Goal: Transaction & Acquisition: Purchase product/service

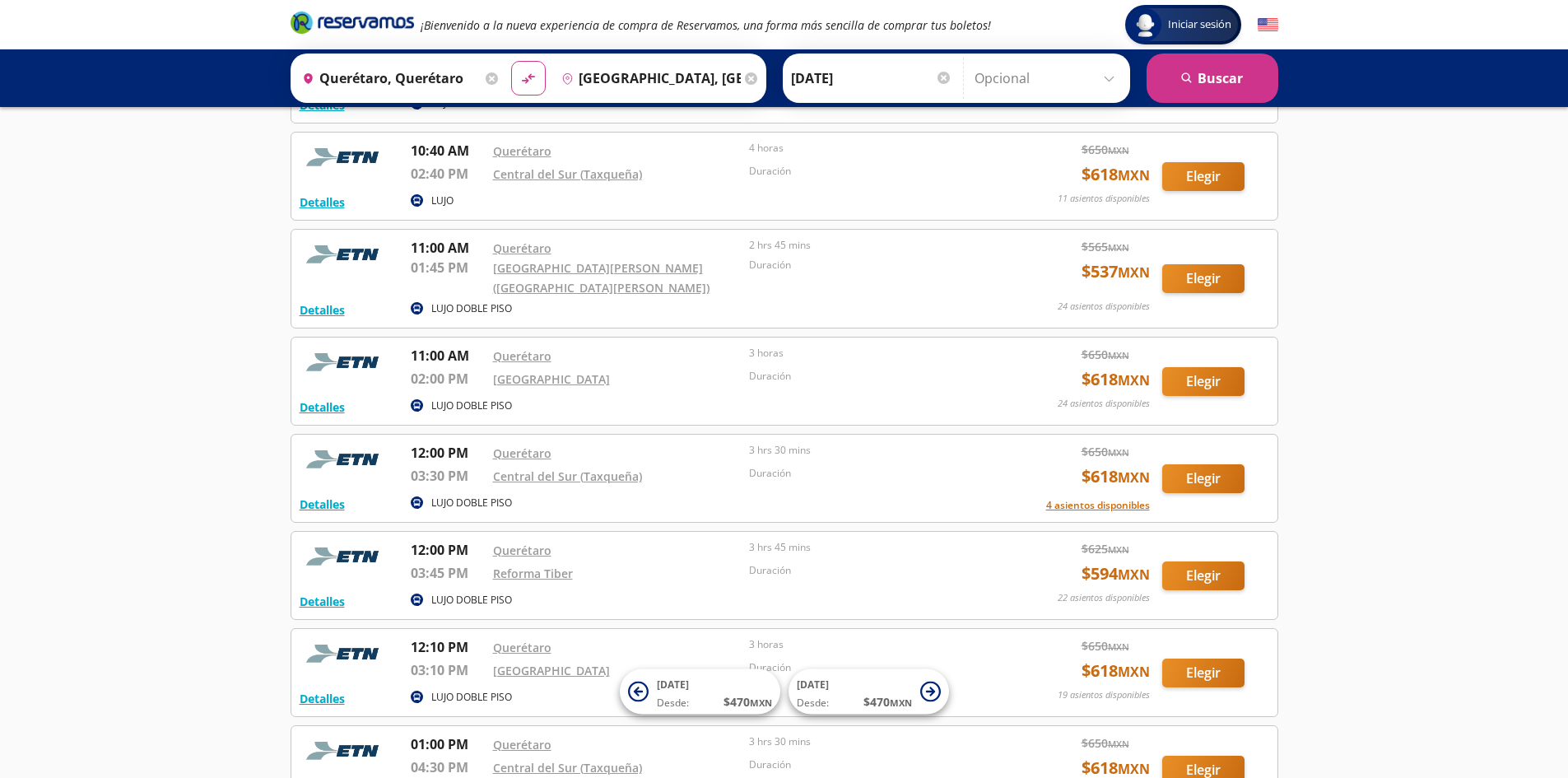
scroll to position [2199, 0]
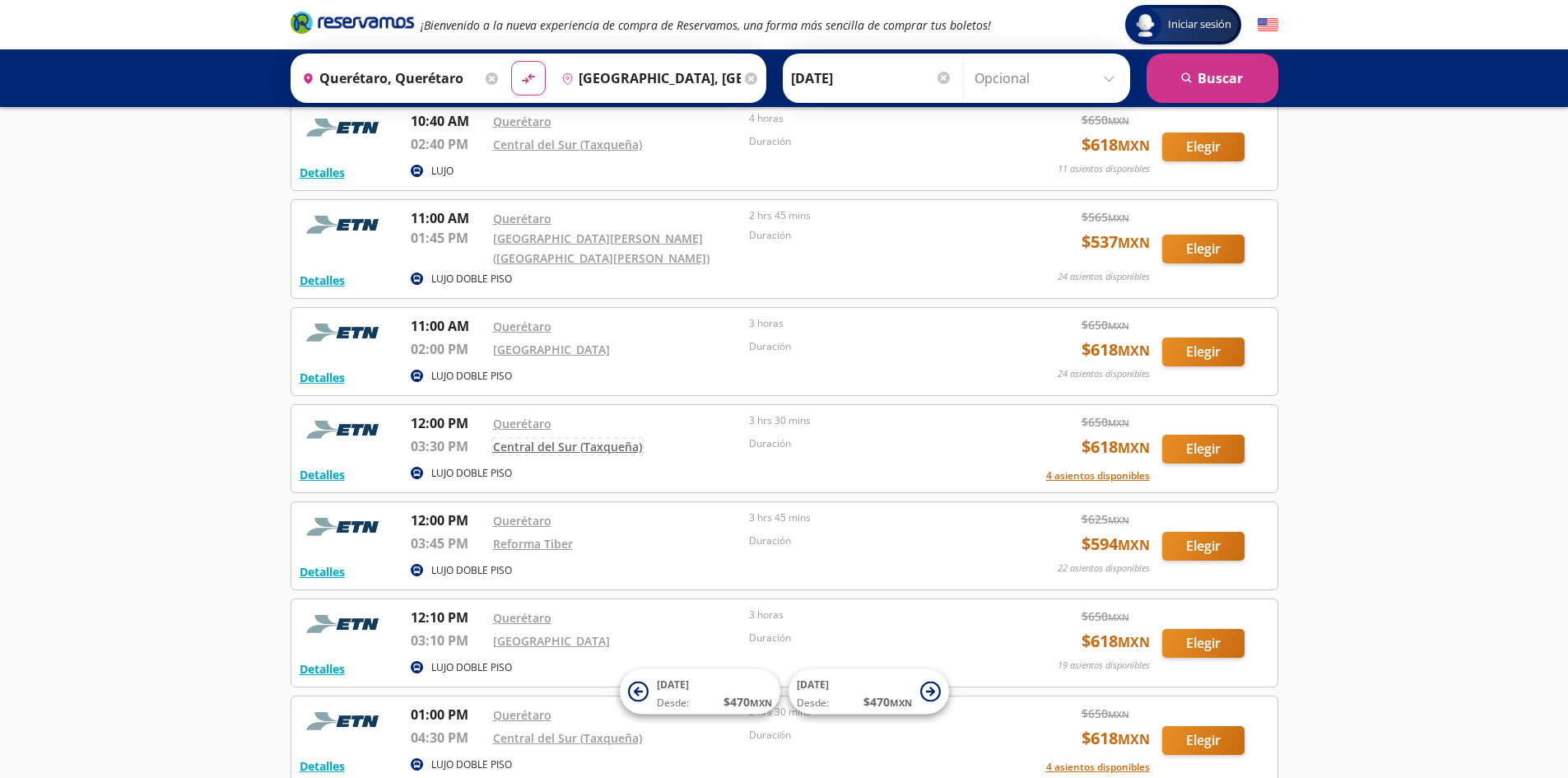
click at [569, 439] on link "Central del Sur (Taxqueña)" at bounding box center [567, 447] width 149 height 16
click at [1211, 434] on button "Elegir" at bounding box center [1203, 448] width 82 height 29
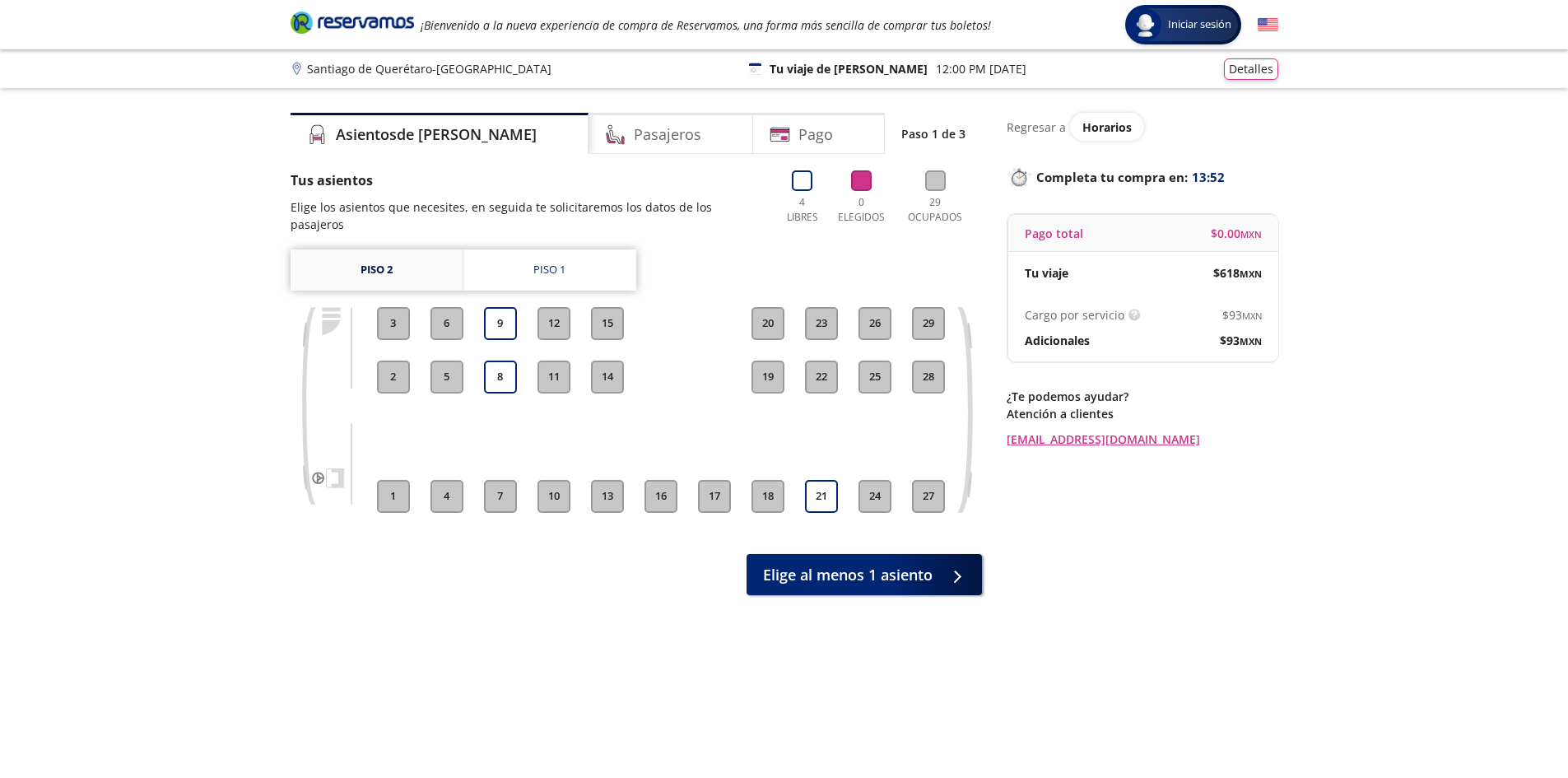
click at [363, 255] on link "Piso 2" at bounding box center [377, 270] width 172 height 42
click at [488, 254] on link "Piso 1" at bounding box center [549, 270] width 173 height 42
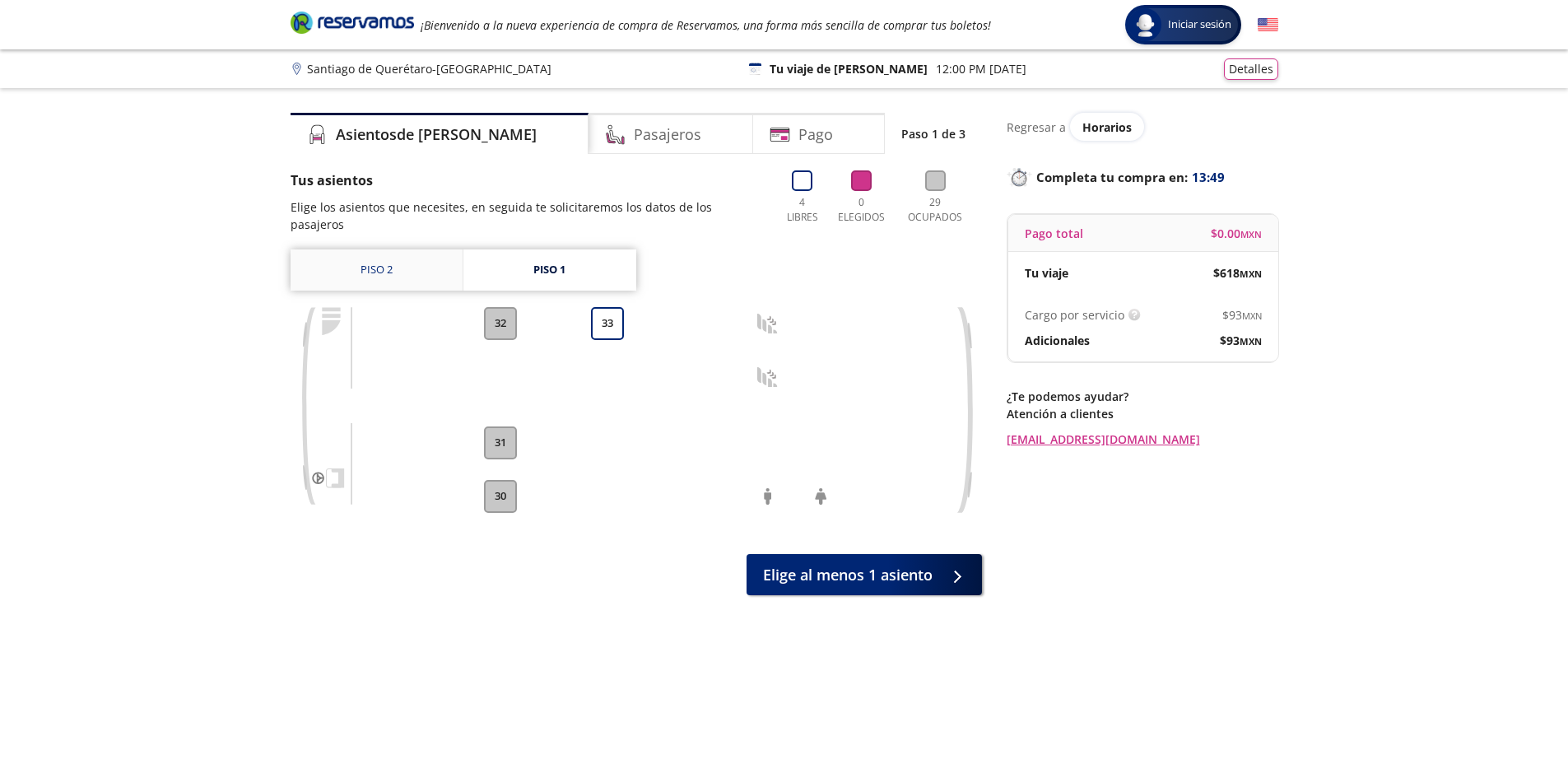
click at [410, 254] on link "Piso 2" at bounding box center [377, 270] width 172 height 42
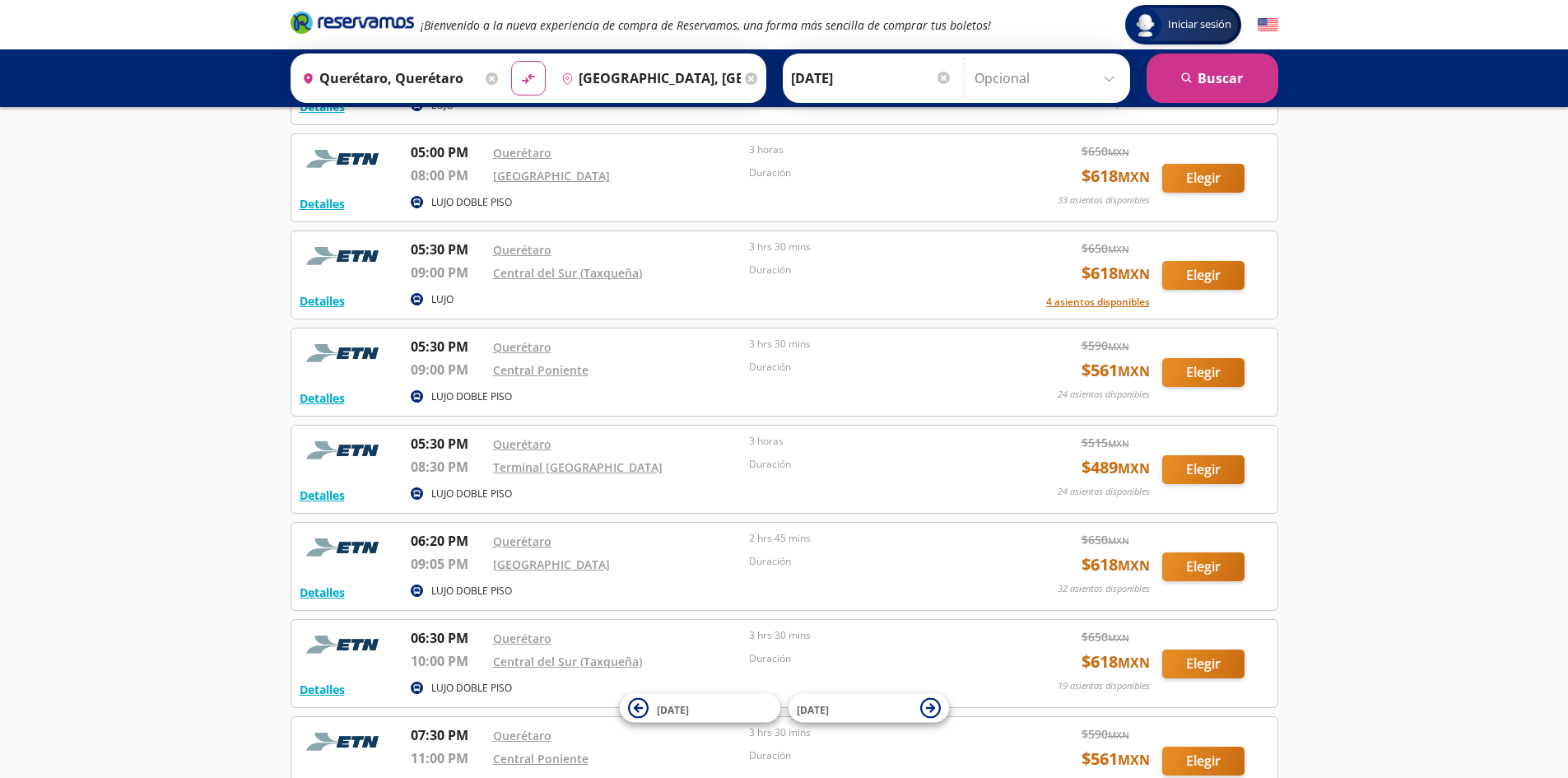
scroll to position [3773, 0]
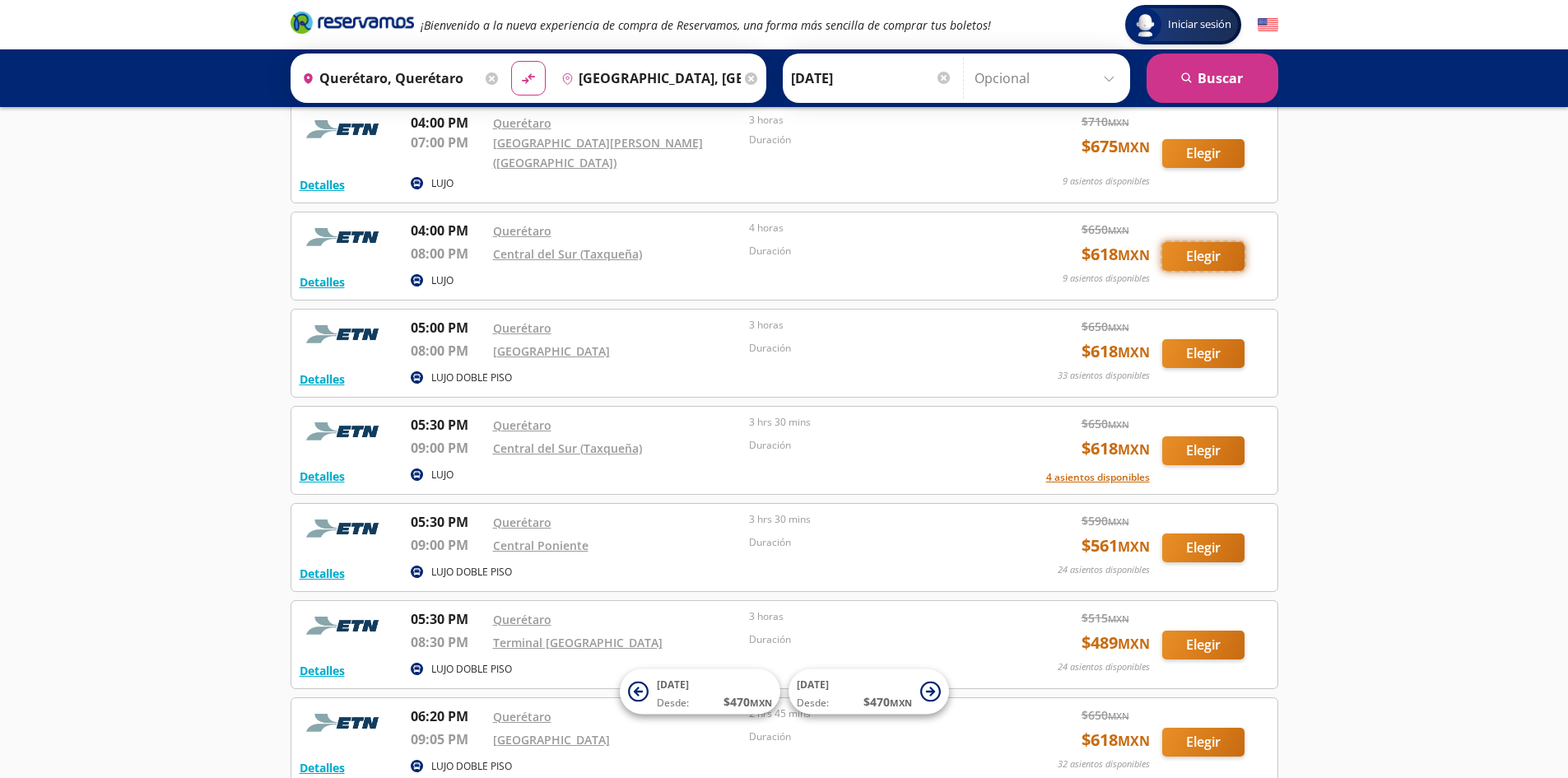
click at [1206, 242] on button "Elegir" at bounding box center [1203, 256] width 82 height 29
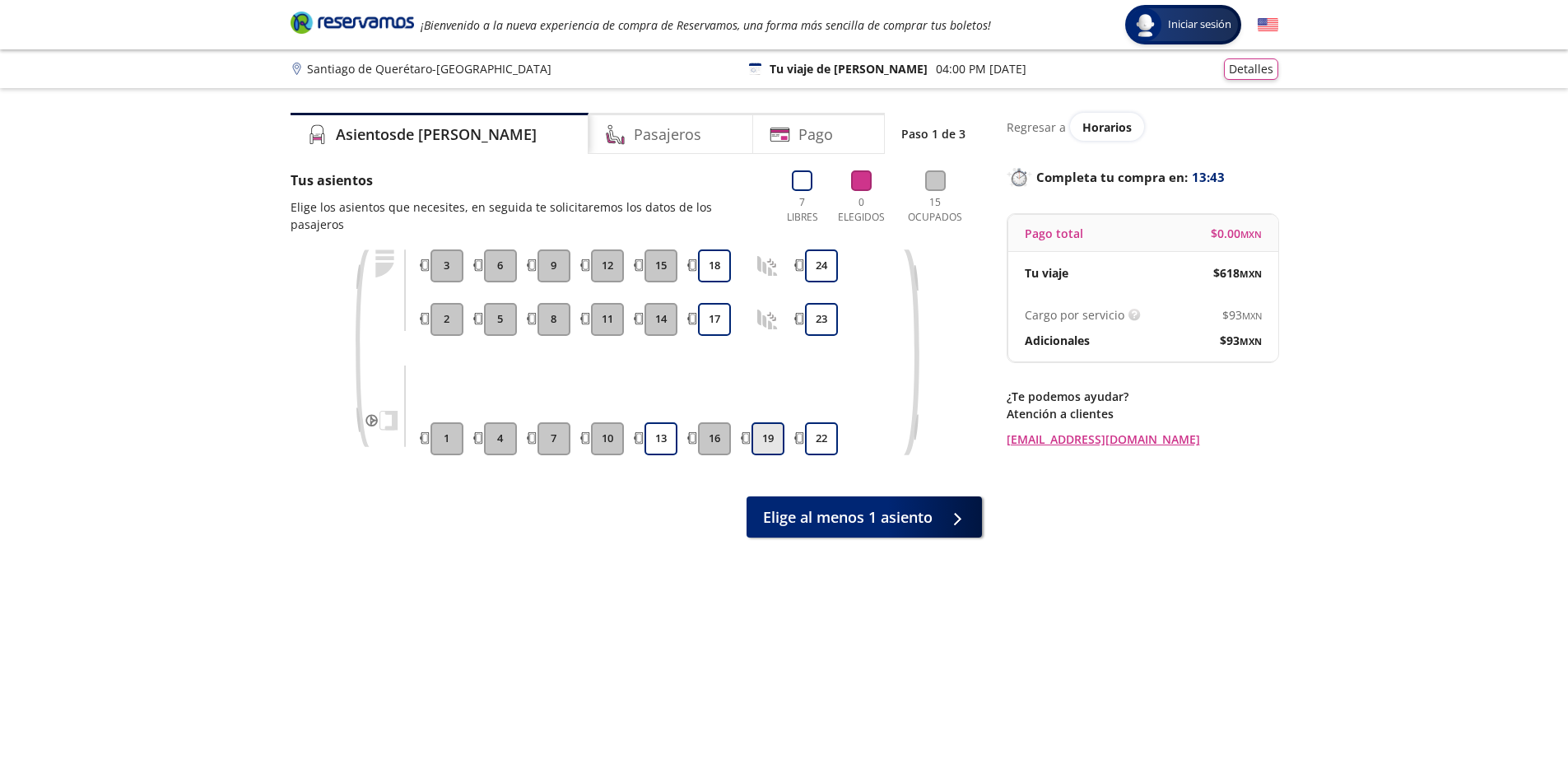
click at [762, 422] on button "19" at bounding box center [767, 438] width 33 height 33
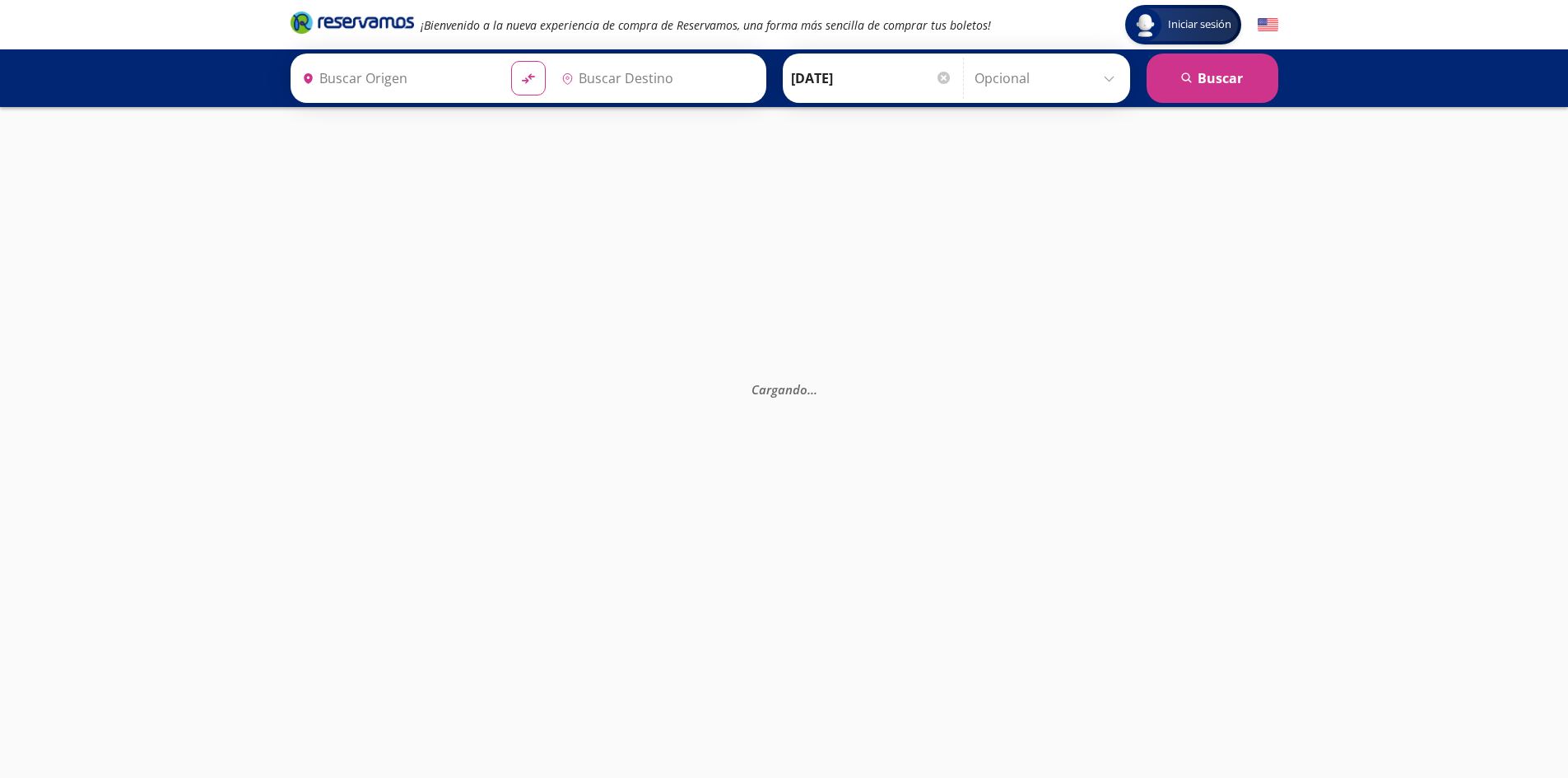
type input "[GEOGRAPHIC_DATA], [GEOGRAPHIC_DATA]"
type input "Querétaro, Querétaro"
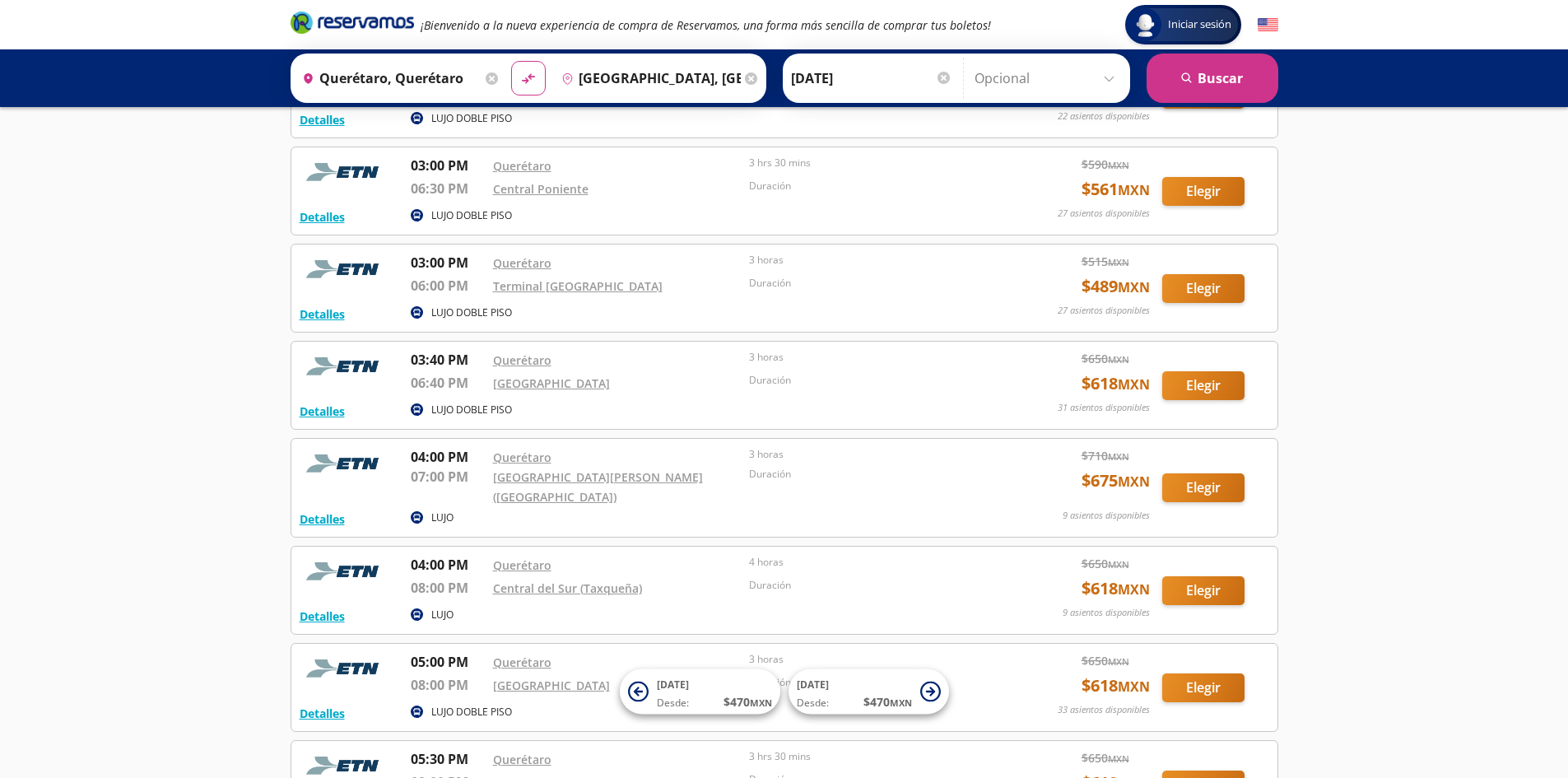
scroll to position [3623, 0]
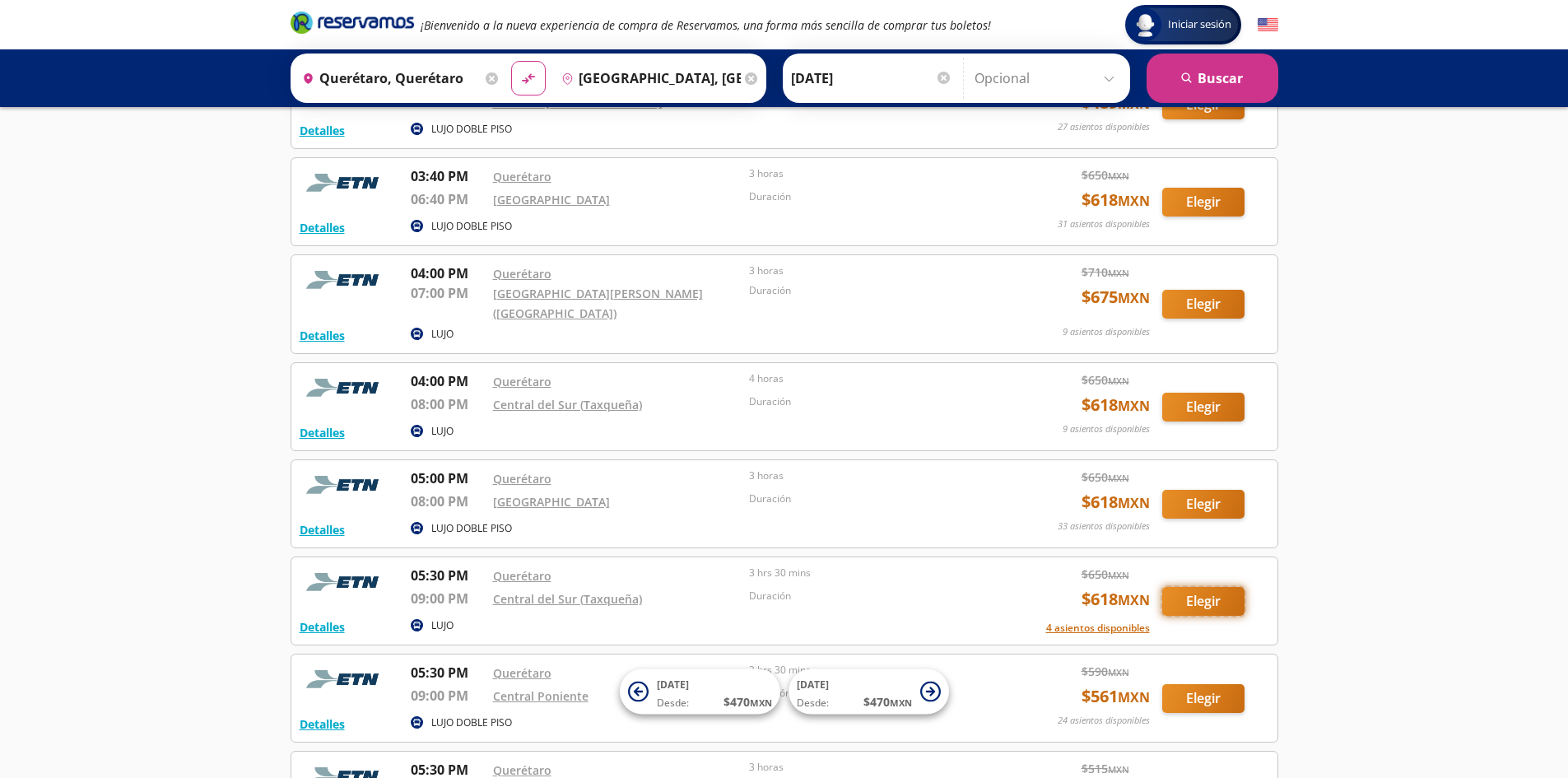
click at [1192, 587] on button "Elegir" at bounding box center [1203, 601] width 82 height 29
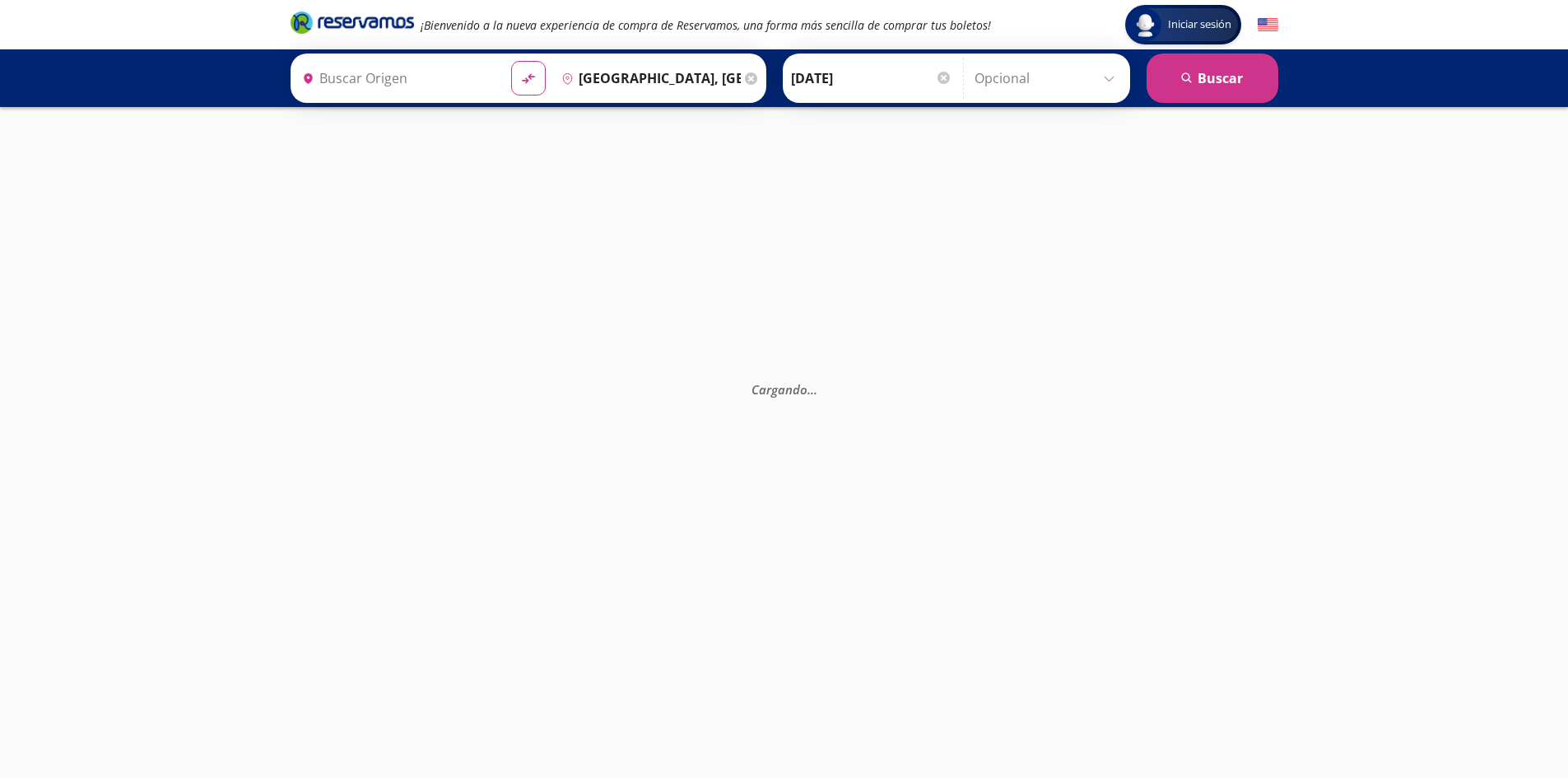
type input "Querétaro, Querétaro"
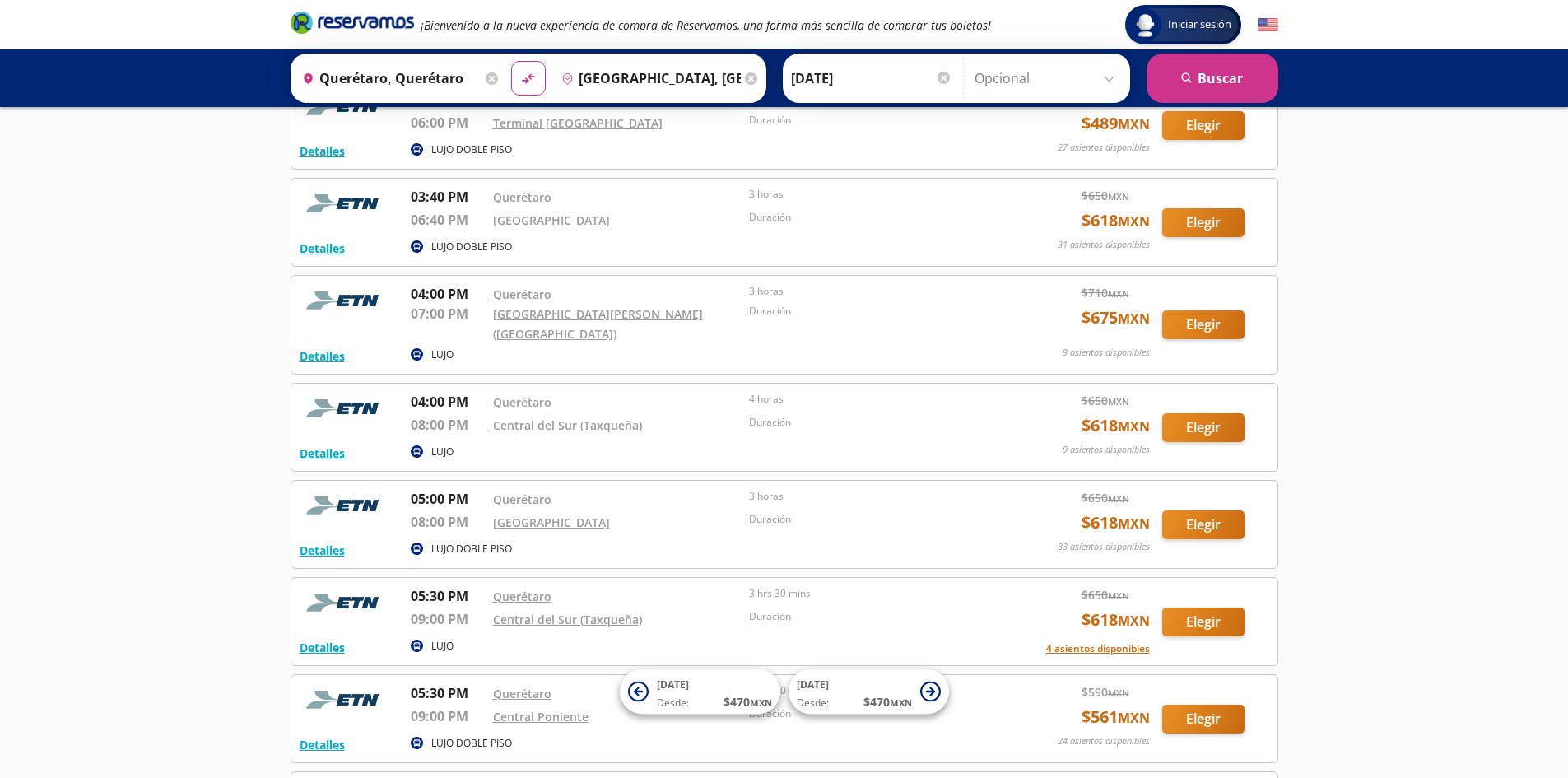
scroll to position [3577, 0]
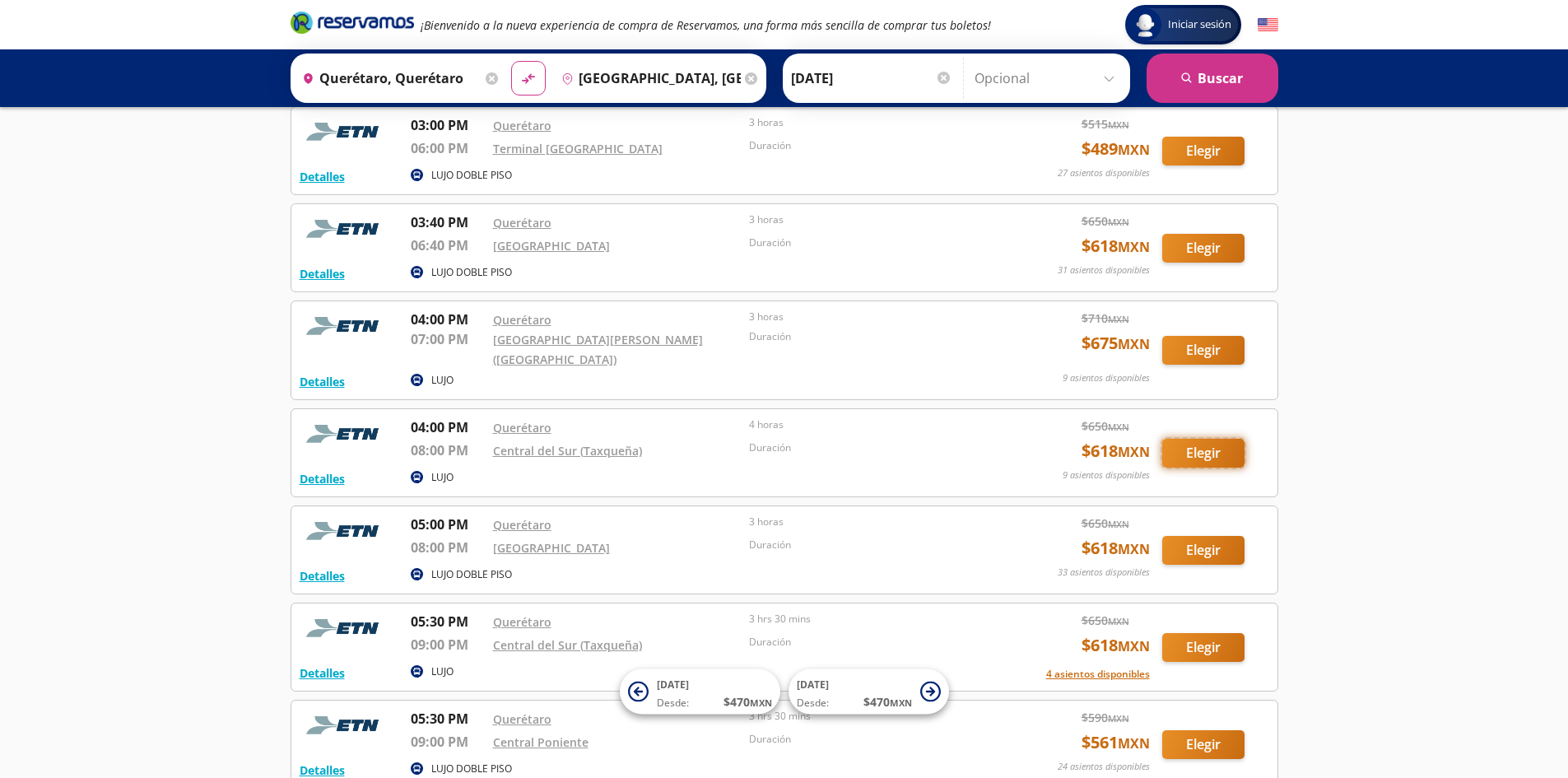
click at [1192, 439] on button "Elegir" at bounding box center [1203, 453] width 82 height 29
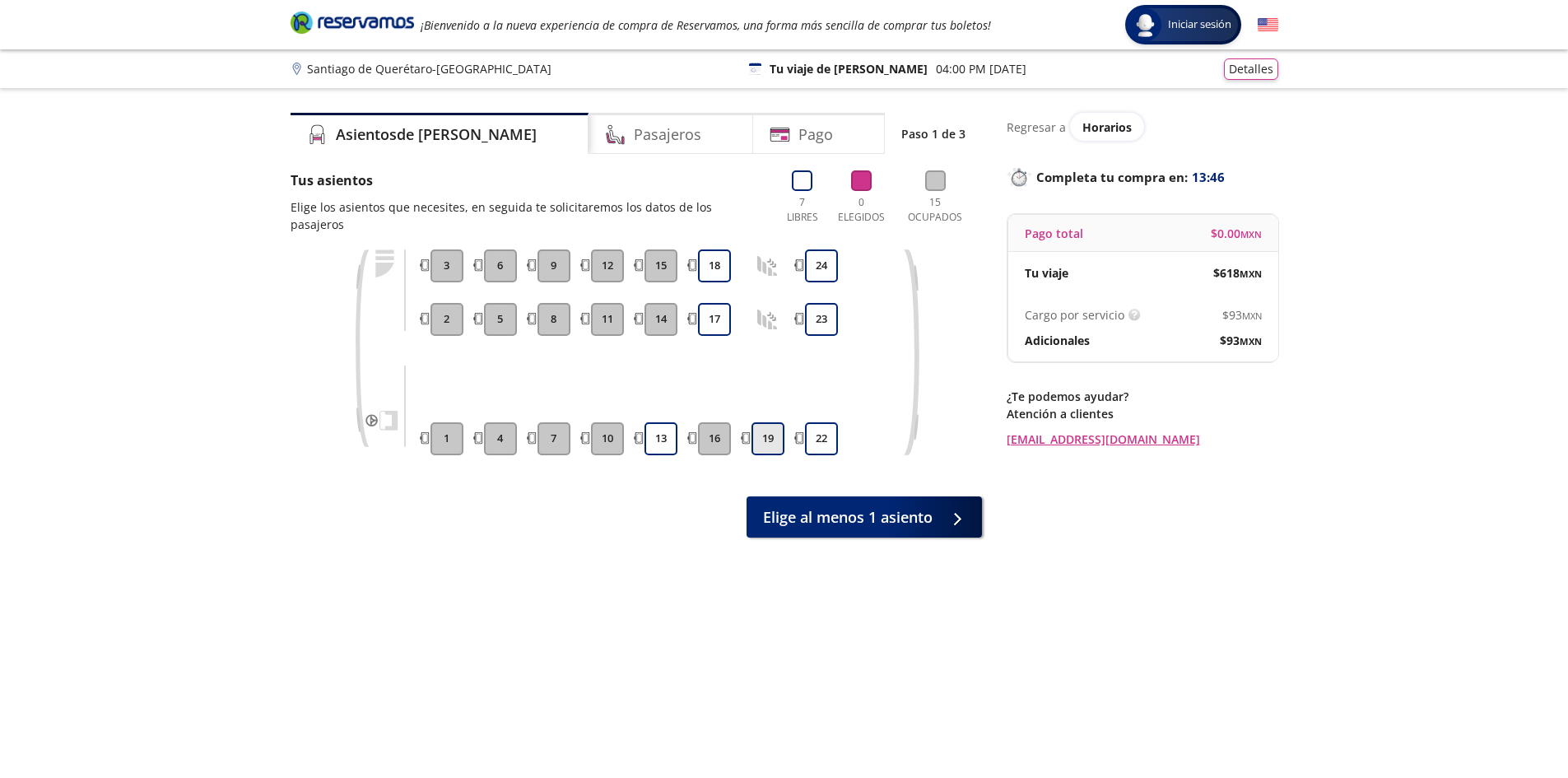
click at [768, 425] on button "19" at bounding box center [767, 438] width 33 height 33
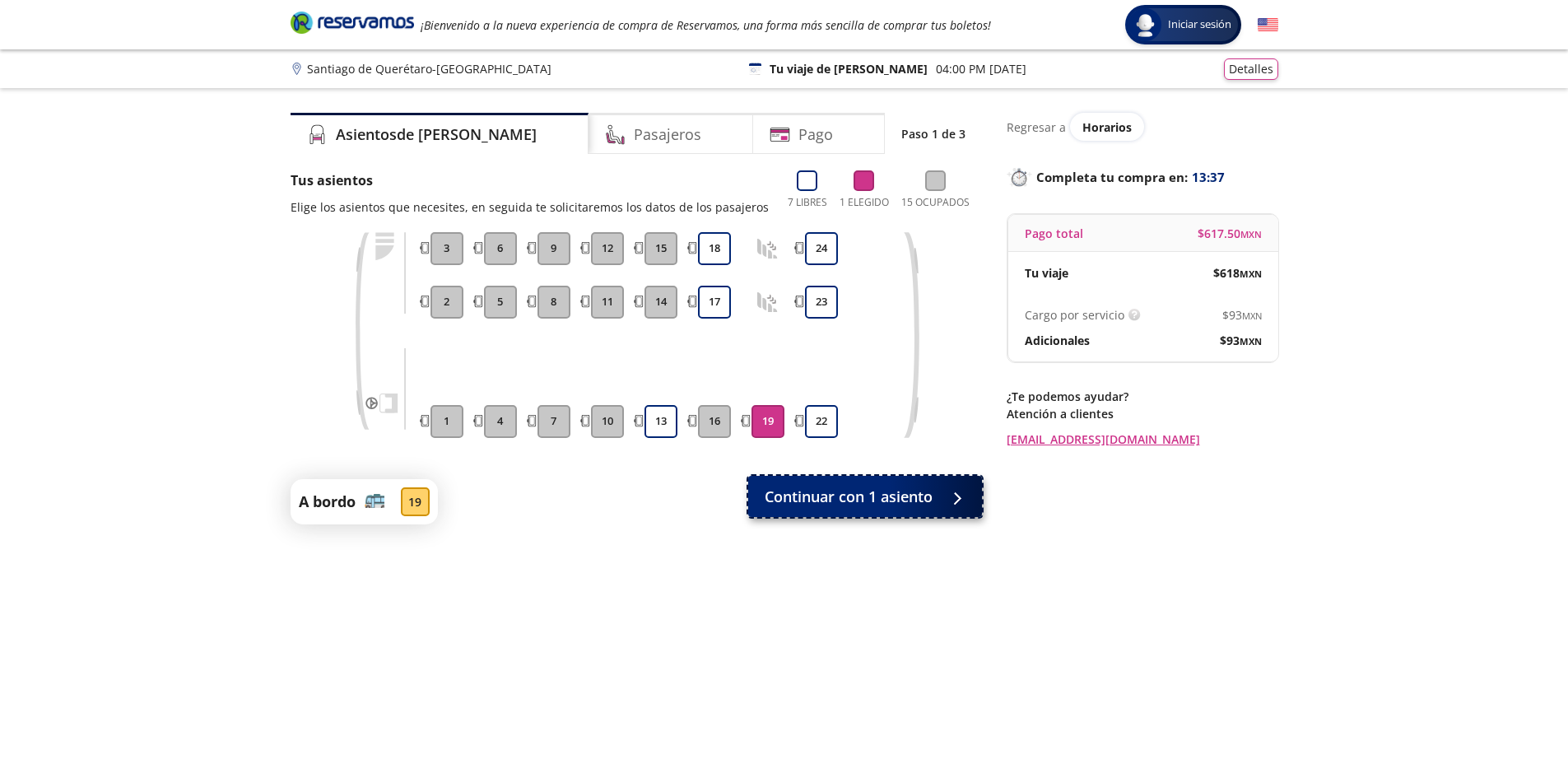
click at [849, 498] on span "Continuar con 1 asiento" at bounding box center [849, 497] width 168 height 23
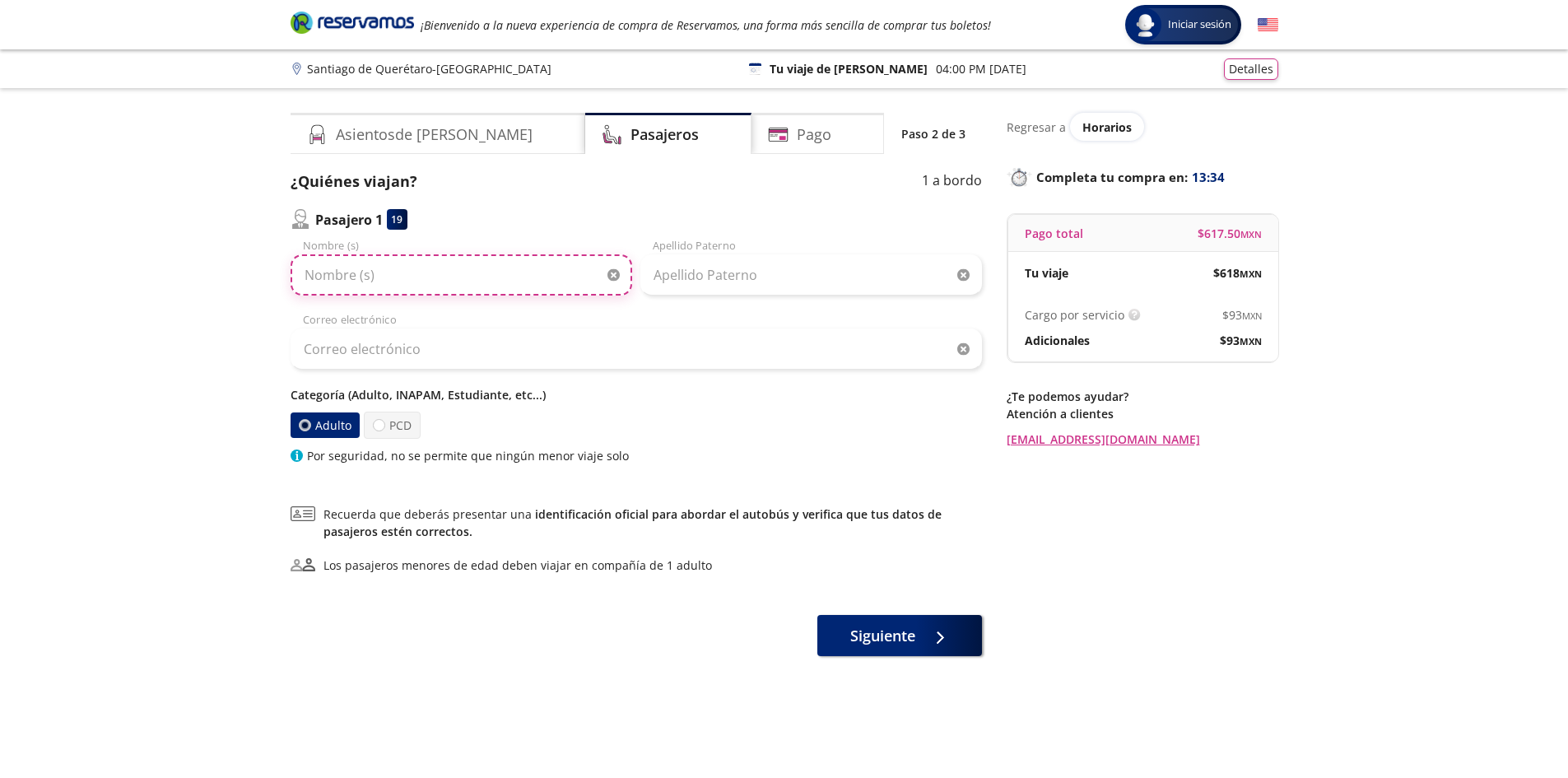
click at [346, 278] on input "Nombre (s)" at bounding box center [462, 275] width 342 height 42
type input "[PERSON_NAME]"
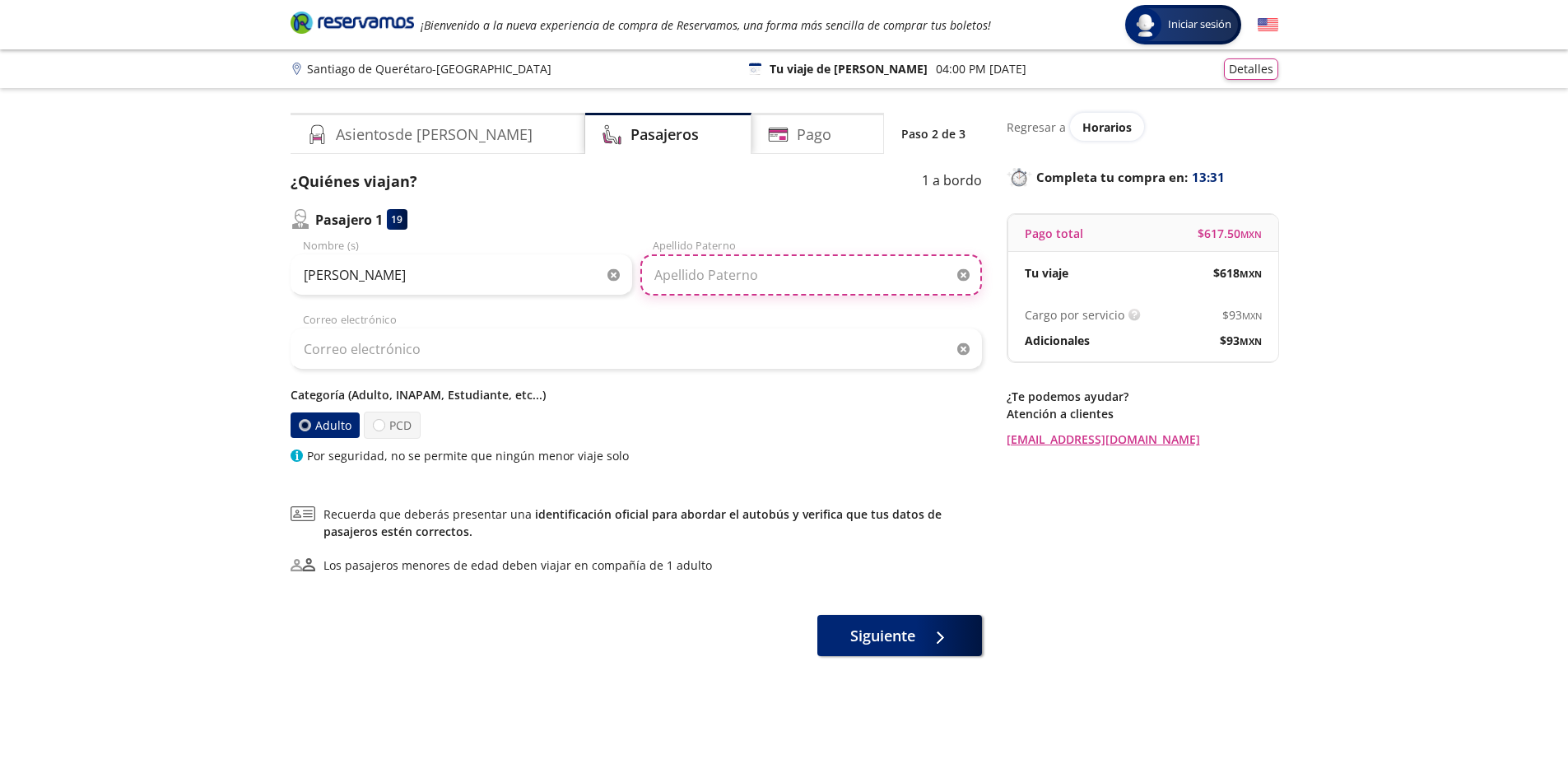
click at [717, 284] on input "Apellido Paterno" at bounding box center [811, 275] width 342 height 42
type input "[PERSON_NAME]"
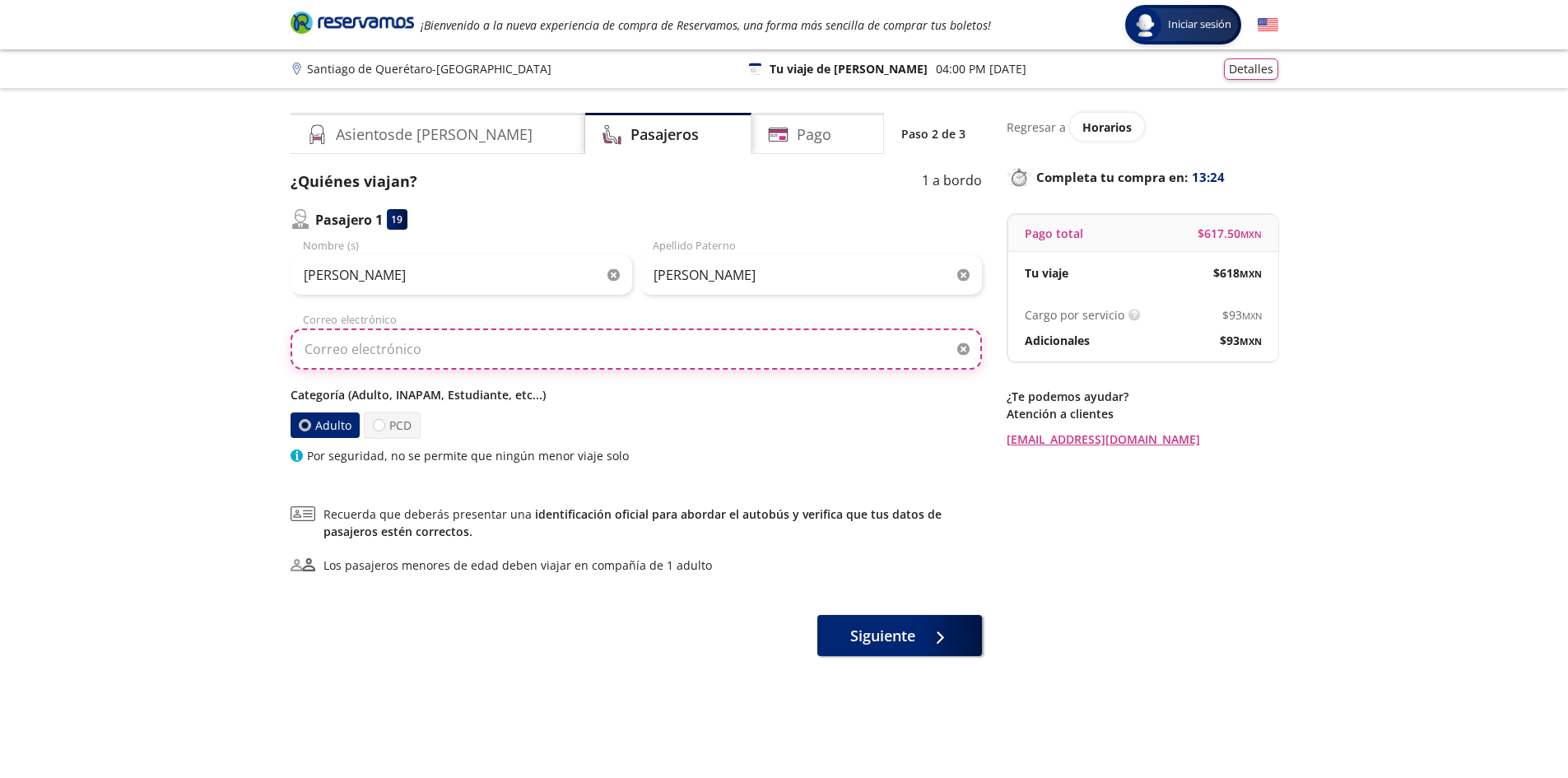
click at [326, 356] on input "Correo electrónico" at bounding box center [636, 349] width 691 height 42
type input "[EMAIL_ADDRESS][DOMAIN_NAME]"
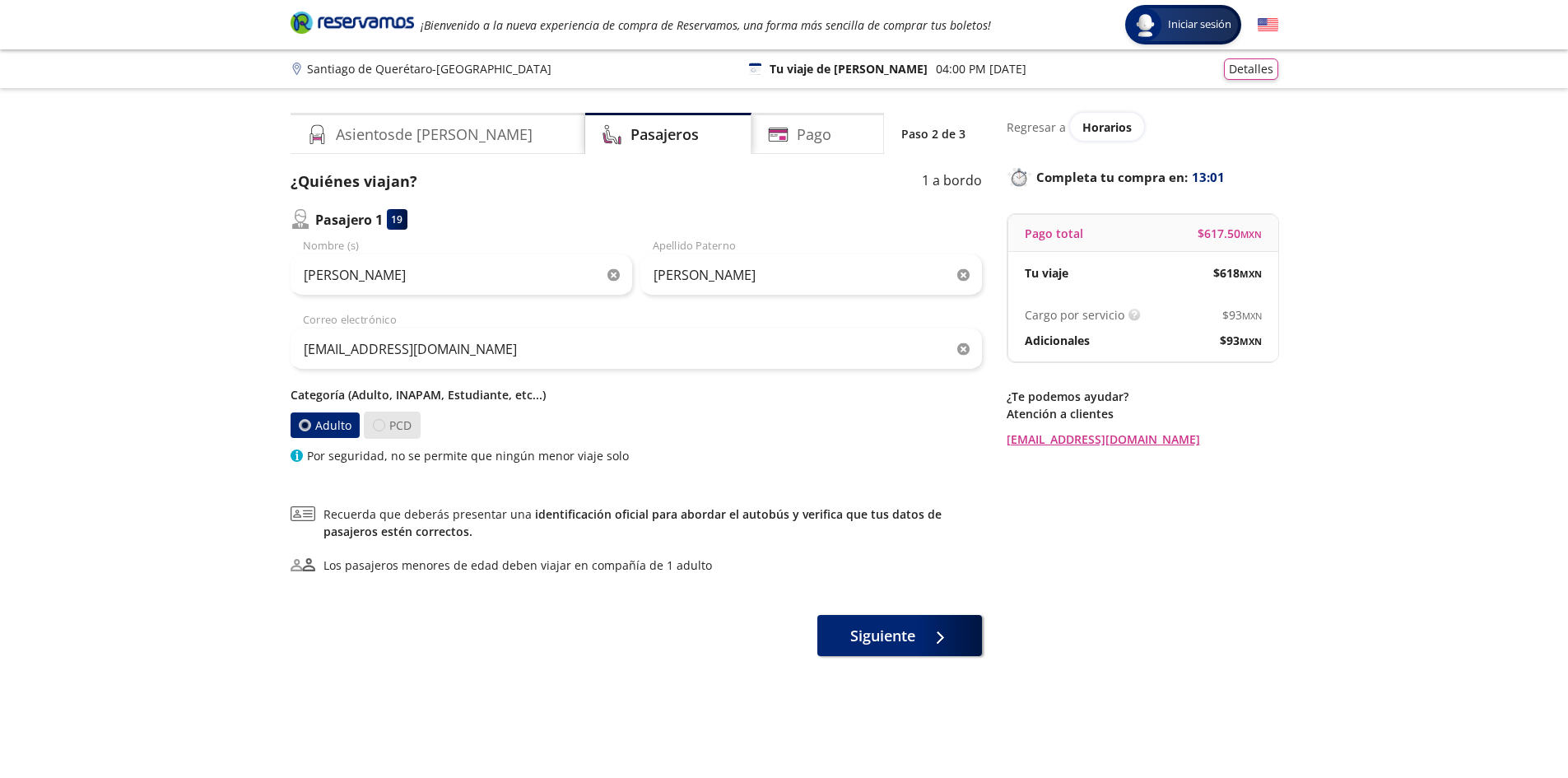
click at [378, 425] on div at bounding box center [379, 425] width 12 height 12
click at [378, 425] on input "PCD" at bounding box center [379, 425] width 10 height 10
radio input "true"
click at [308, 428] on div at bounding box center [305, 426] width 13 height 13
click at [308, 428] on input "Adulto" at bounding box center [305, 426] width 11 height 11
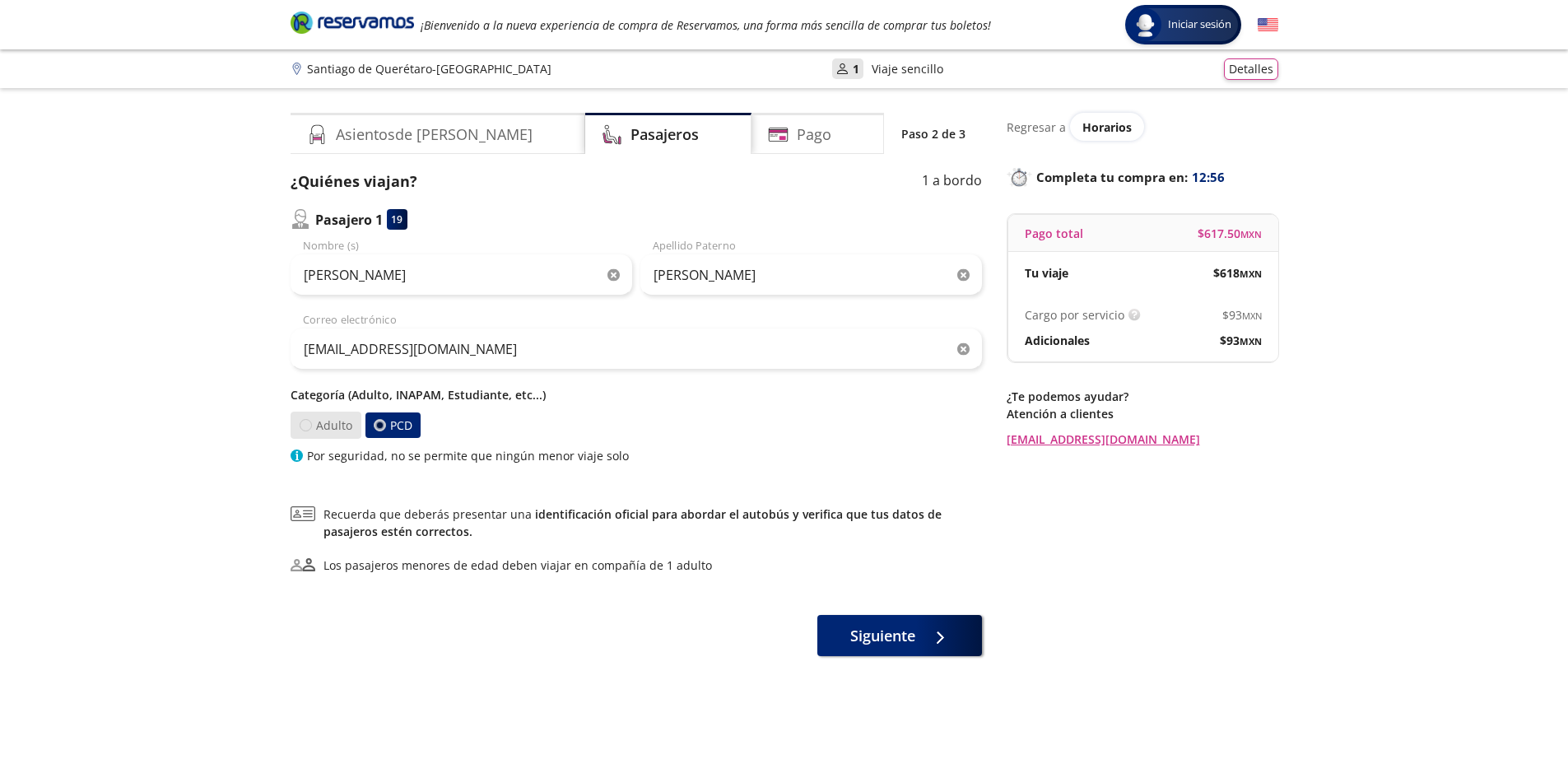
radio input "true"
radio input "false"
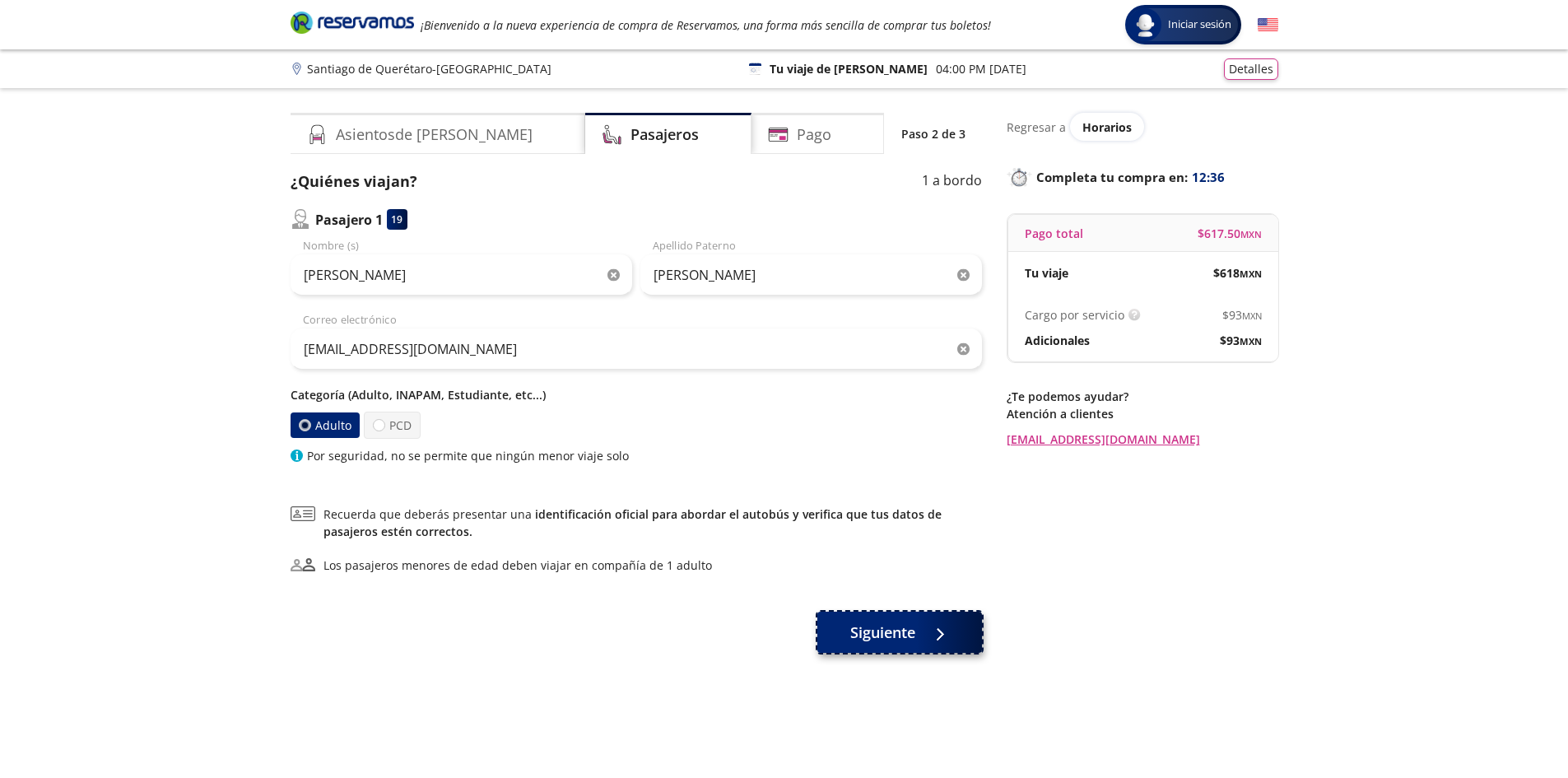
click at [879, 632] on span "Siguiente" at bounding box center [883, 633] width 65 height 23
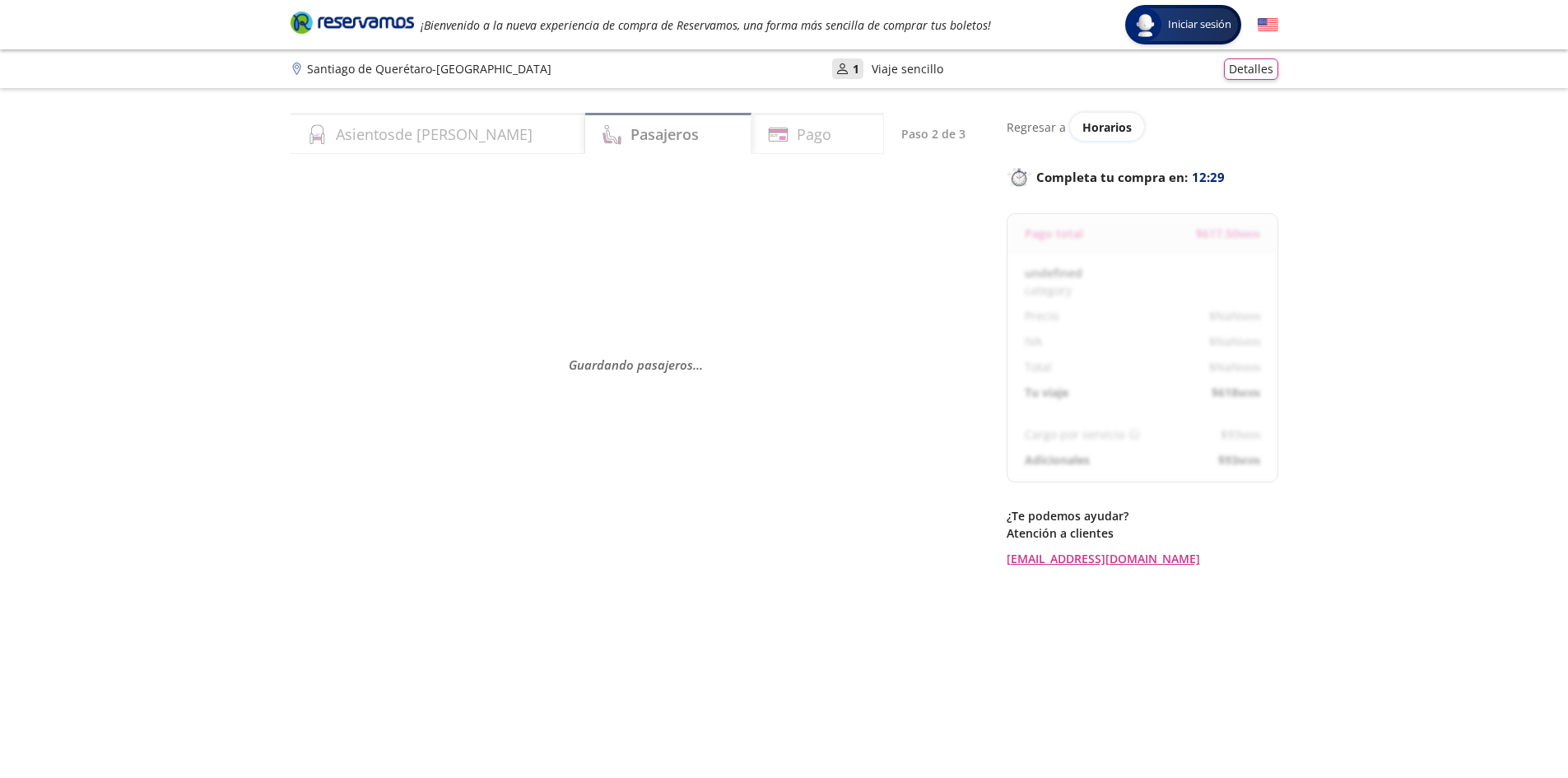
select select "MX"
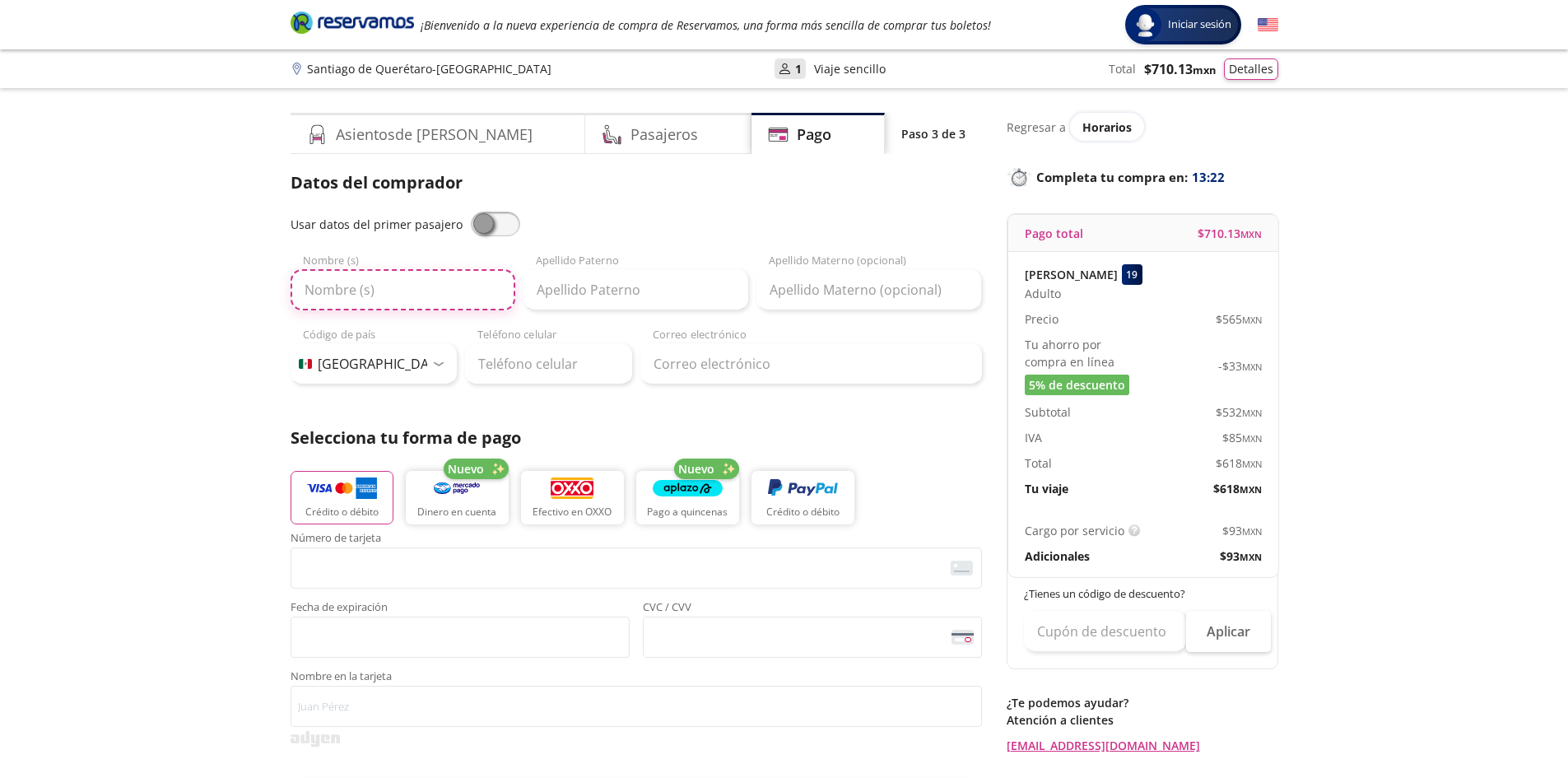
click at [346, 292] on input "Nombre (s)" at bounding box center [403, 290] width 225 height 42
type input "Ivonne"
click at [577, 300] on input "Apellido Paterno" at bounding box center [636, 290] width 225 height 42
type input "Corona"
click at [843, 289] on input "Apellido Materno (opcional)" at bounding box center [868, 290] width 225 height 42
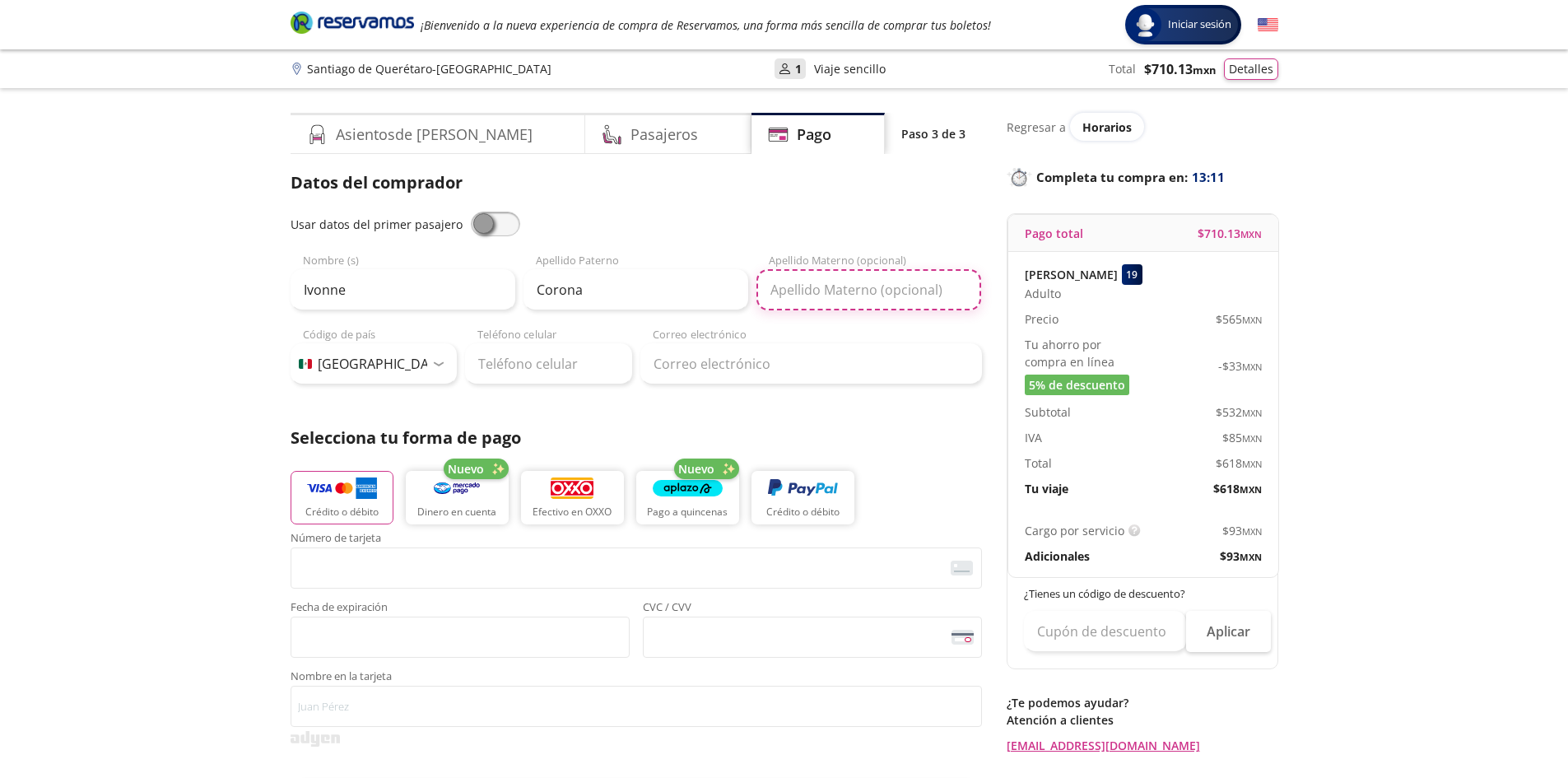
type input "[PERSON_NAME]"
click at [544, 371] on input "Teléfono celular" at bounding box center [548, 364] width 167 height 42
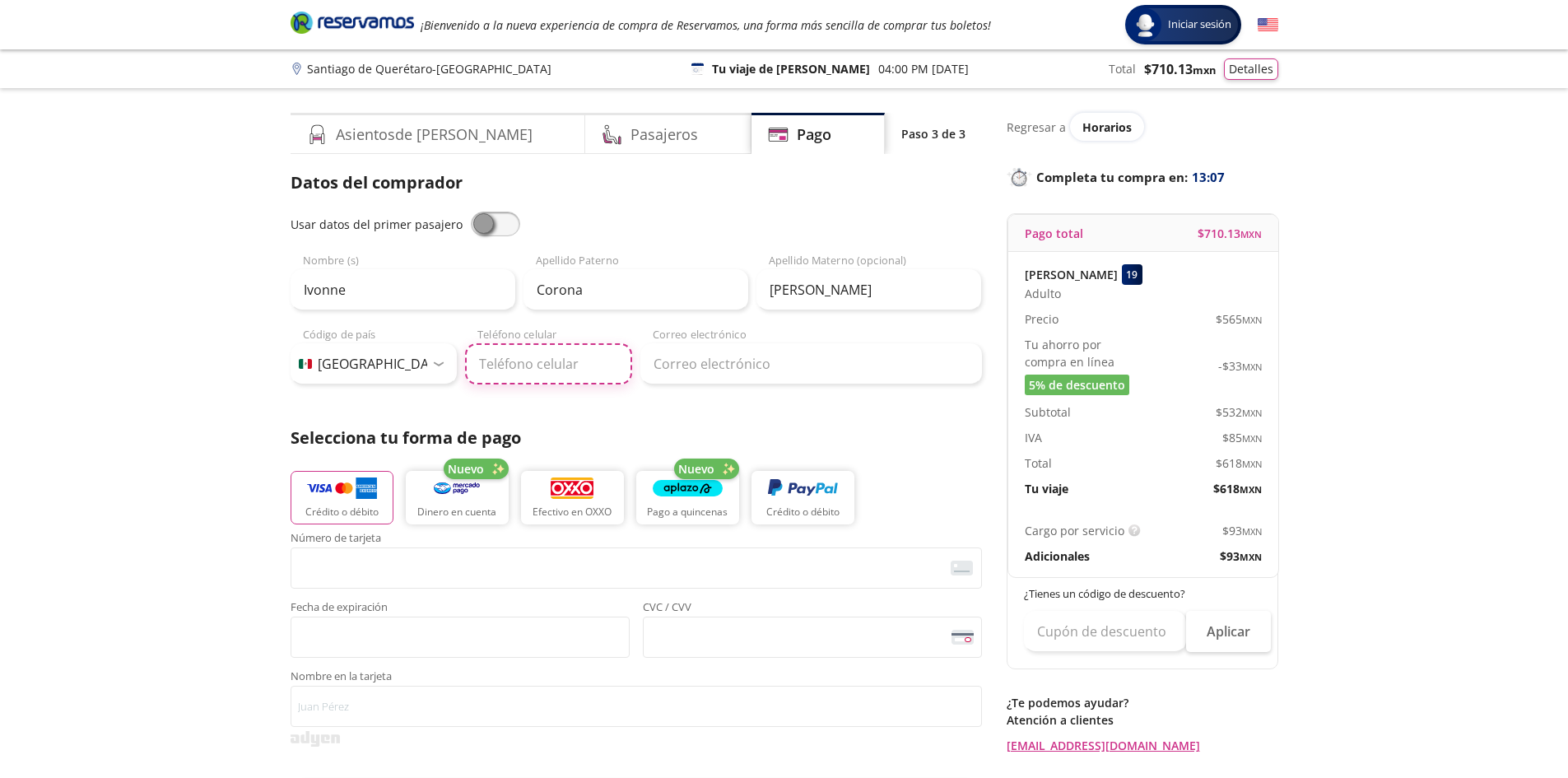
type input "55 7961 7247"
click at [684, 364] on input "Correo electrónico" at bounding box center [811, 364] width 342 height 42
type input "[EMAIL_ADDRESS][DOMAIN_NAME]"
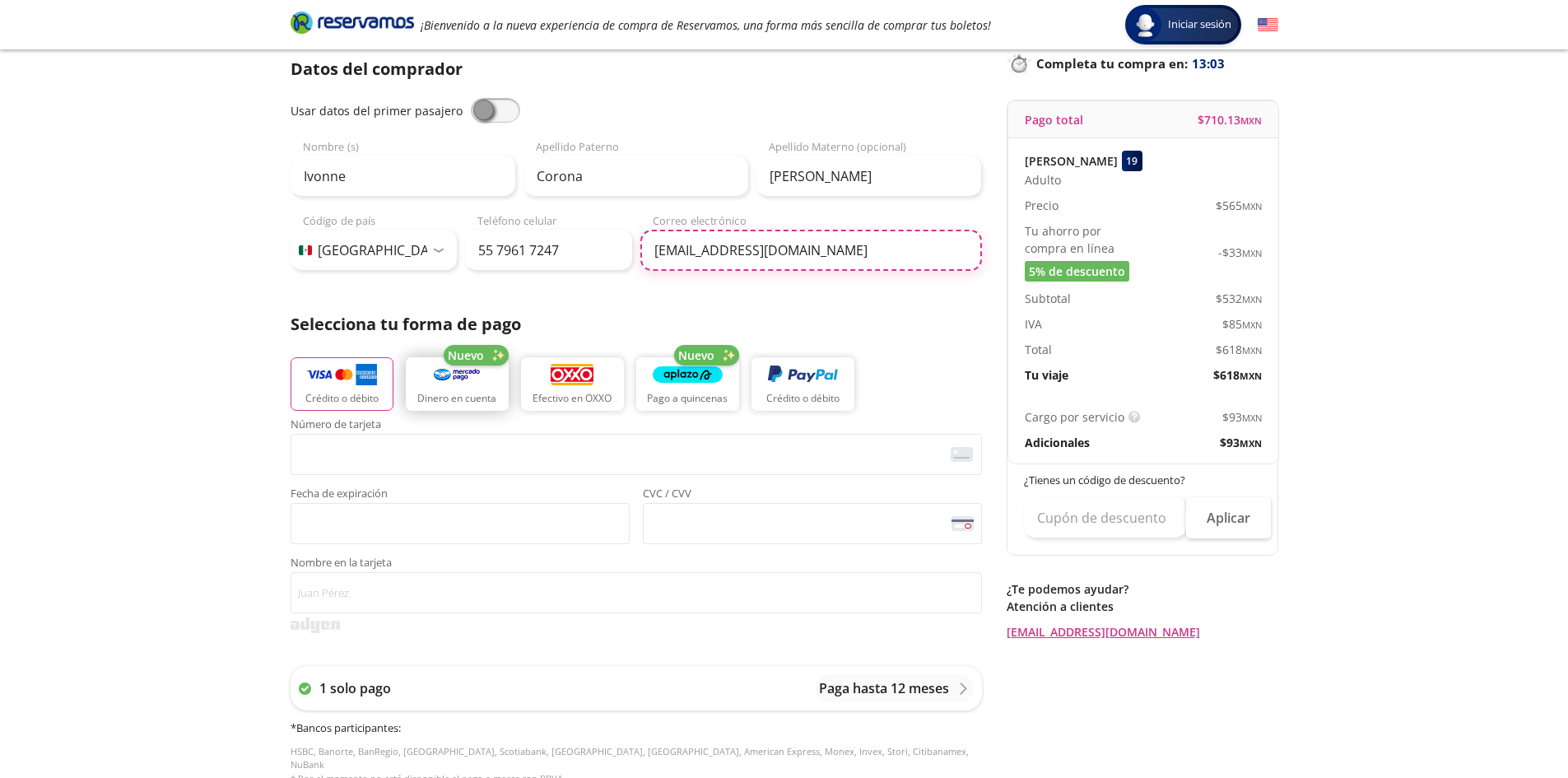
scroll to position [164, 0]
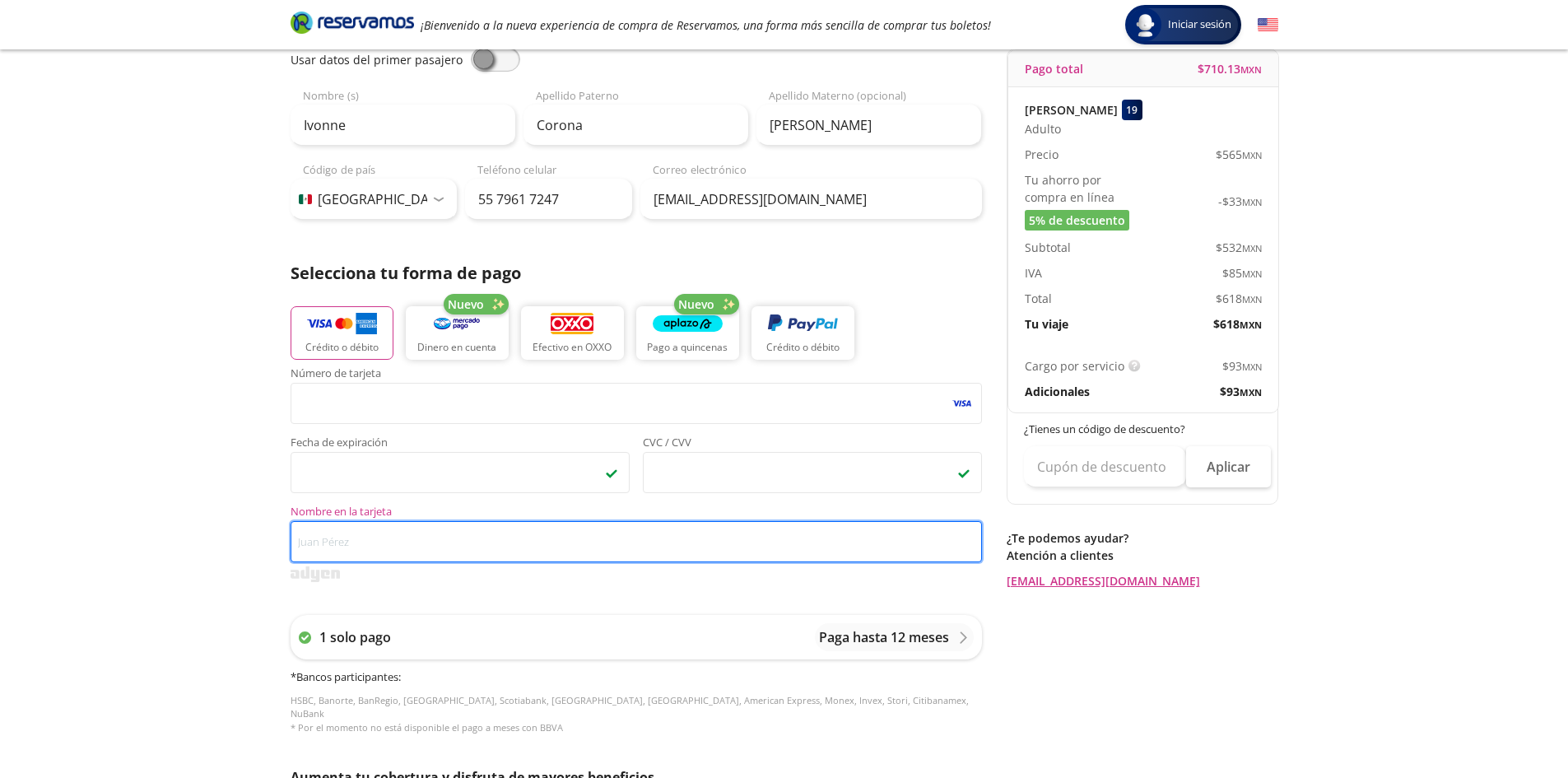
click at [338, 538] on input "Nombre en la tarjeta" at bounding box center [636, 542] width 691 height 42
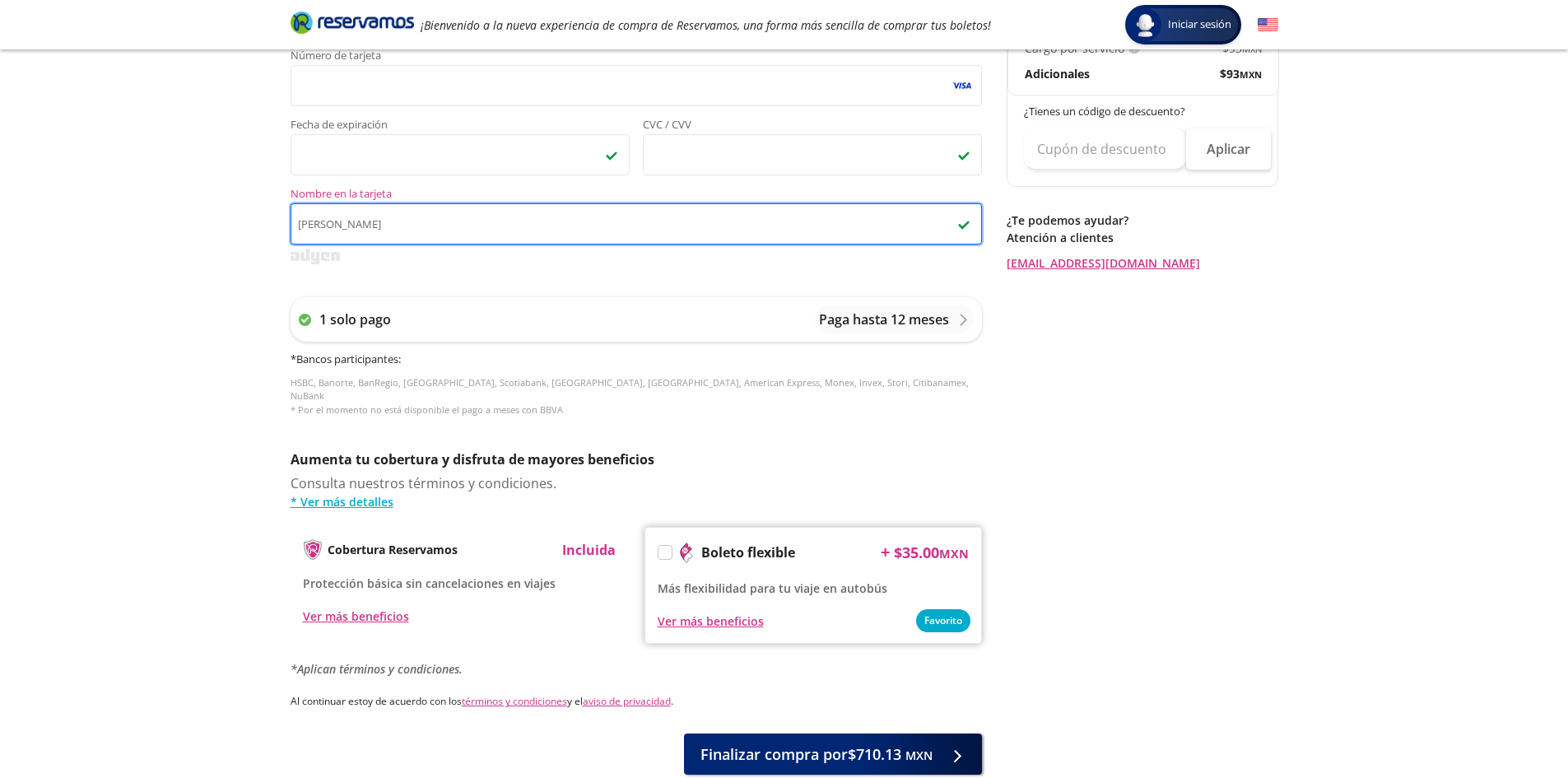
scroll to position [573, 0]
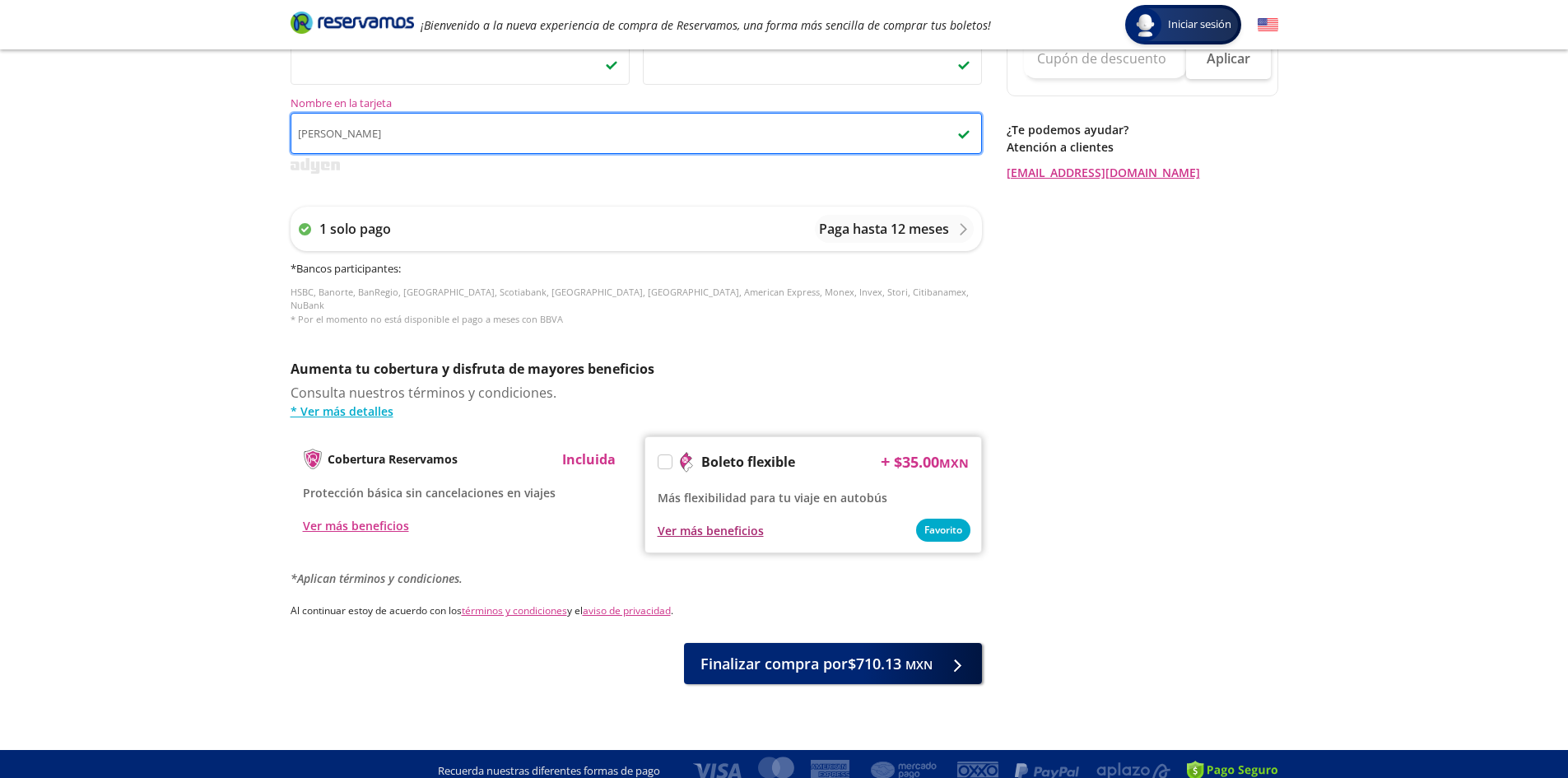
type input "[PERSON_NAME]"
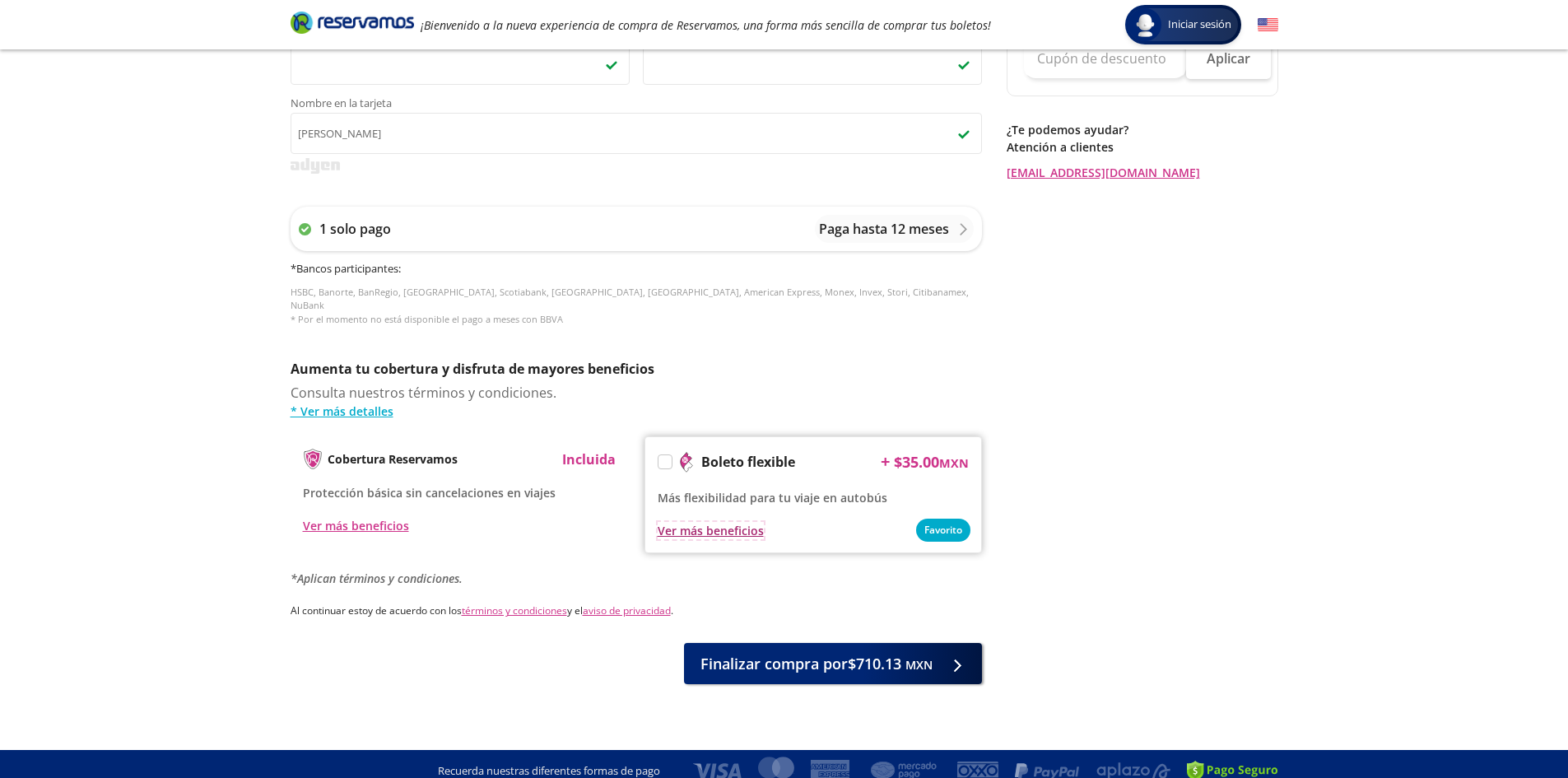
click at [696, 522] on div "Ver más beneficios" at bounding box center [711, 531] width 106 height 17
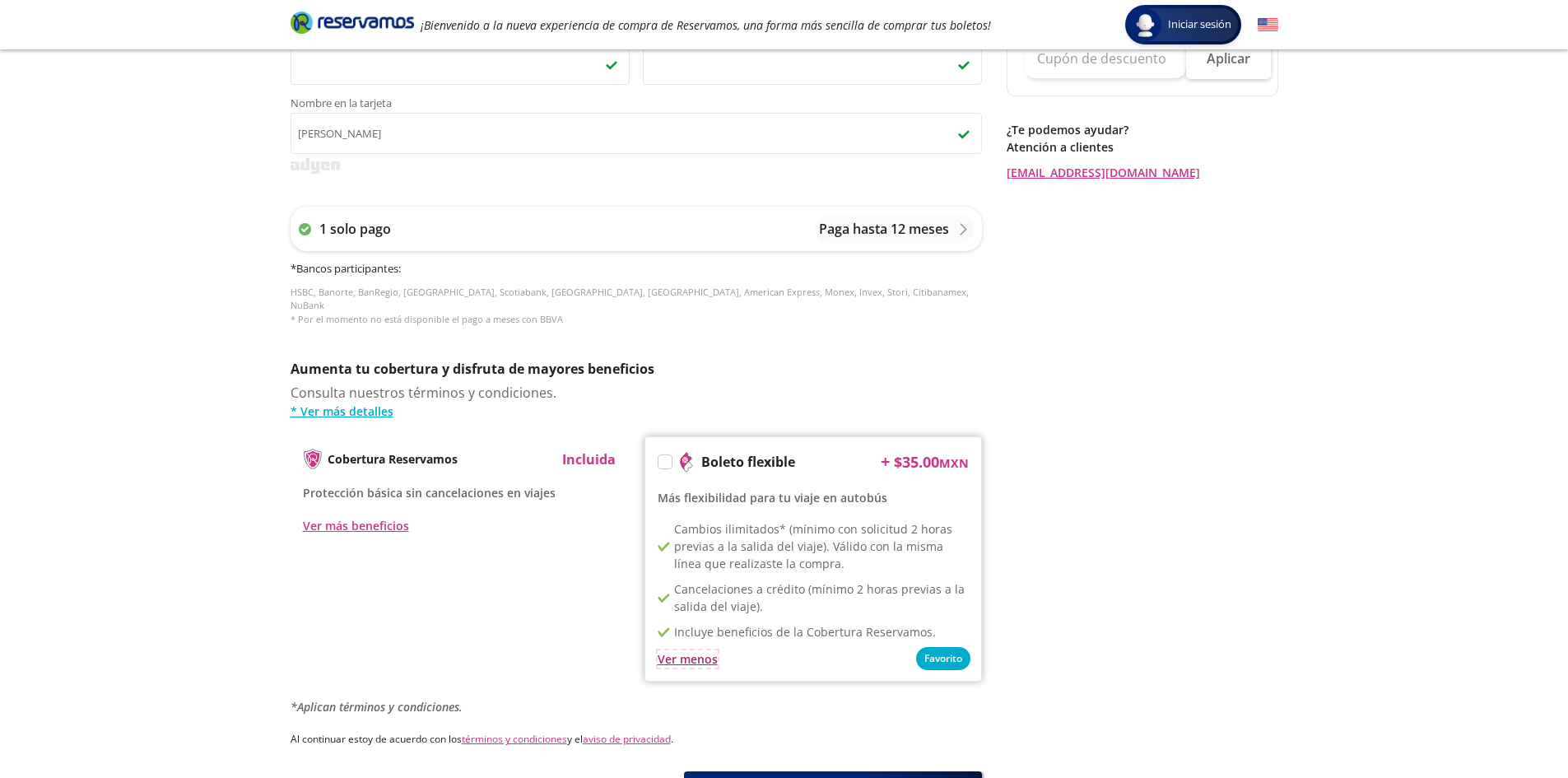
click at [676, 651] on div "Ver menos" at bounding box center [688, 659] width 60 height 17
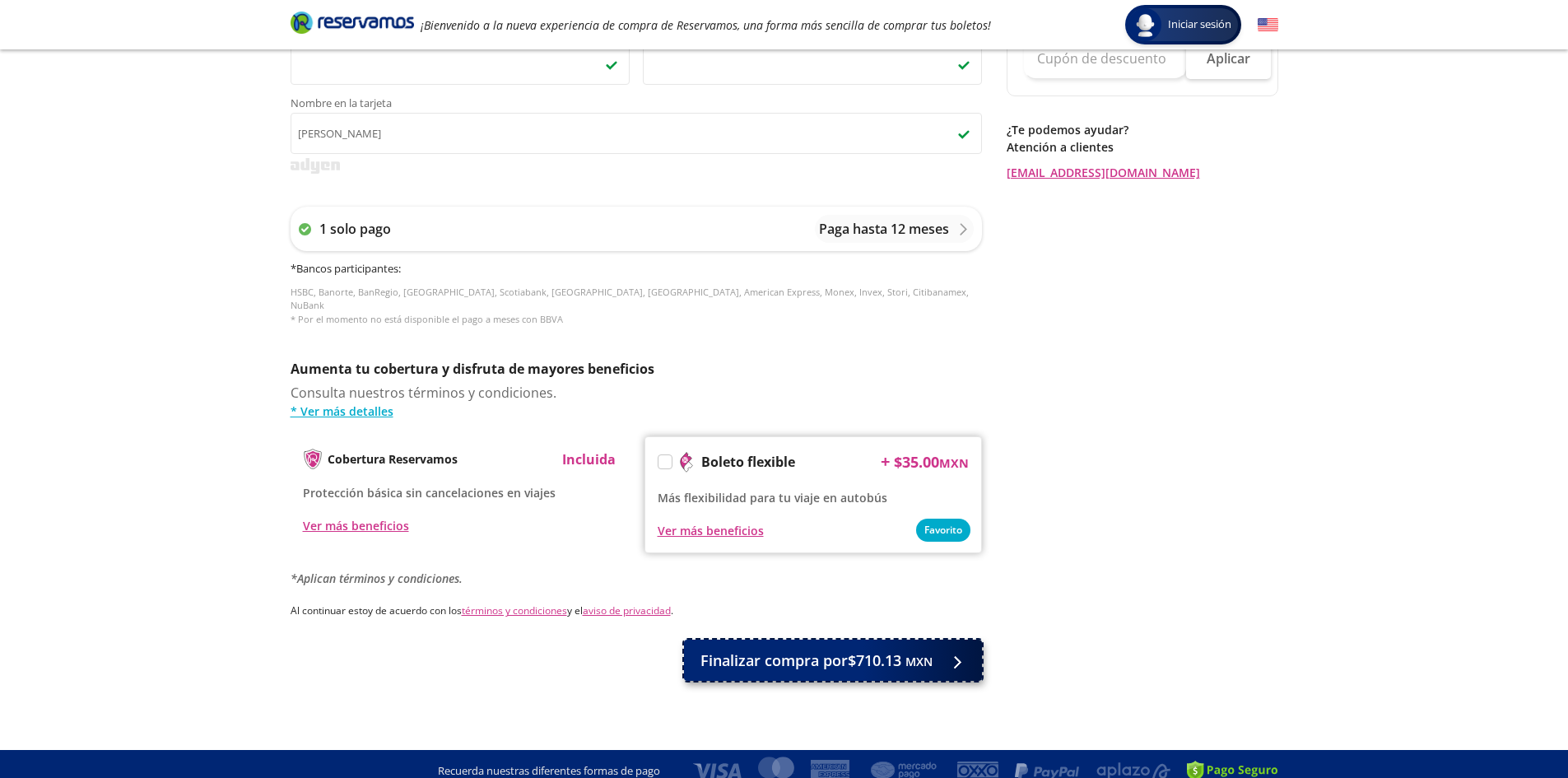
click at [884, 650] on span "Finalizar compra por $710.13 MXN" at bounding box center [817, 661] width 232 height 23
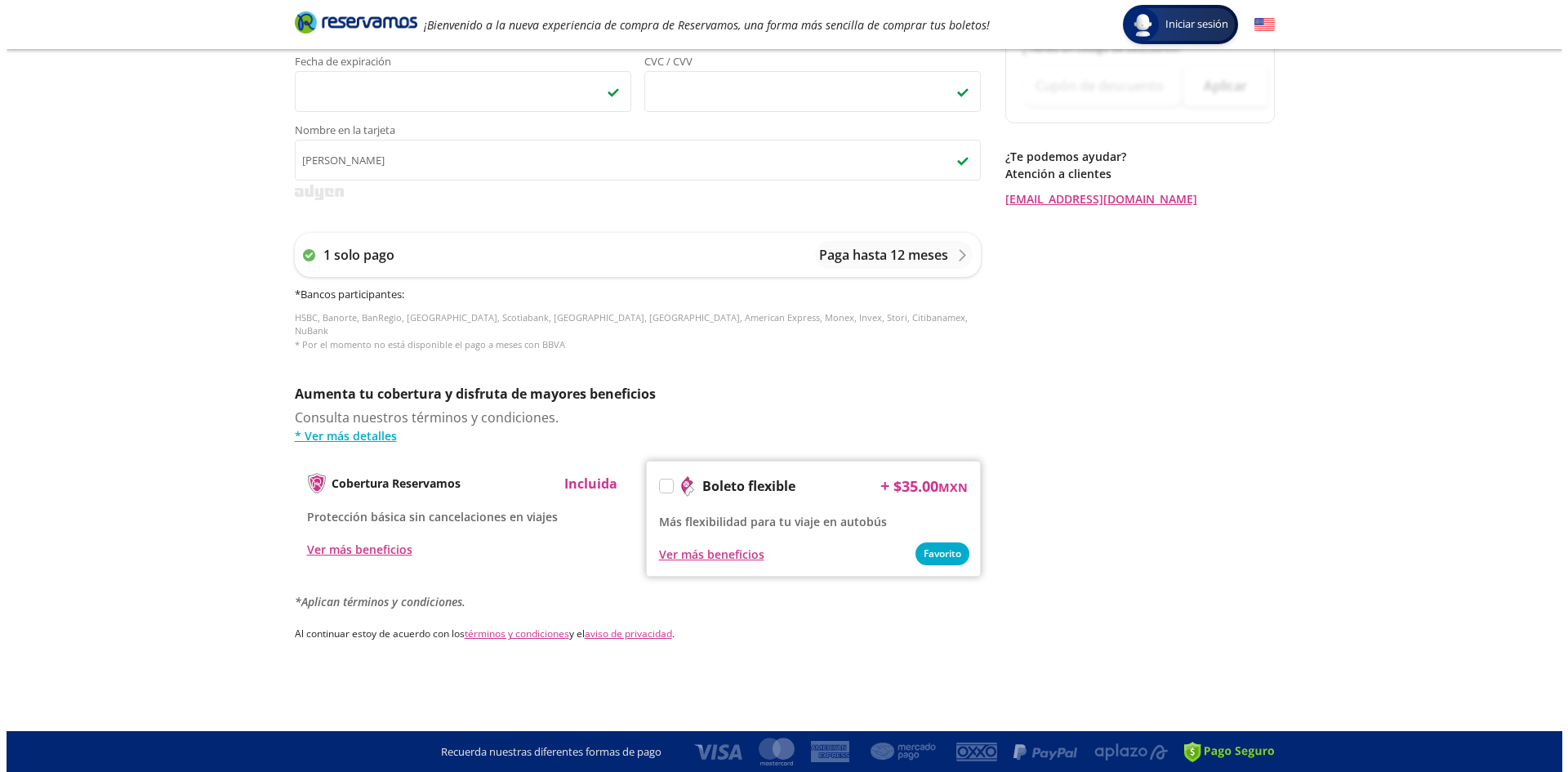
scroll to position [0, 0]
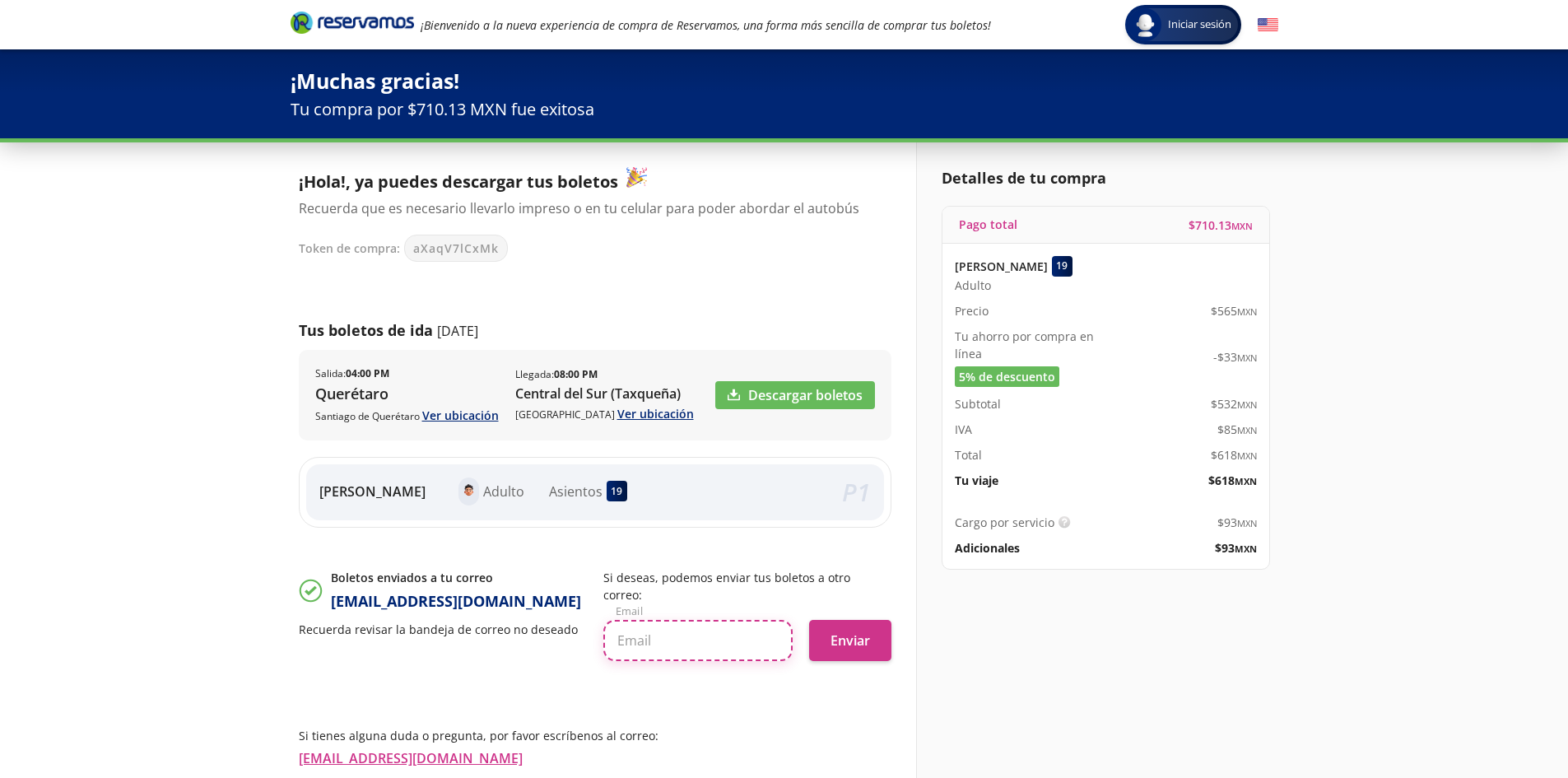
click at [634, 623] on input "text" at bounding box center [698, 641] width 190 height 42
type input "[EMAIL_ADDRESS][DOMAIN_NAME]"
click at [798, 624] on div "[EMAIL_ADDRESS][DOMAIN_NAME] Email Enviar" at bounding box center [747, 633] width 288 height 59
click at [848, 622] on button "Enviar" at bounding box center [850, 641] width 82 height 42
